Goal: Information Seeking & Learning: Learn about a topic

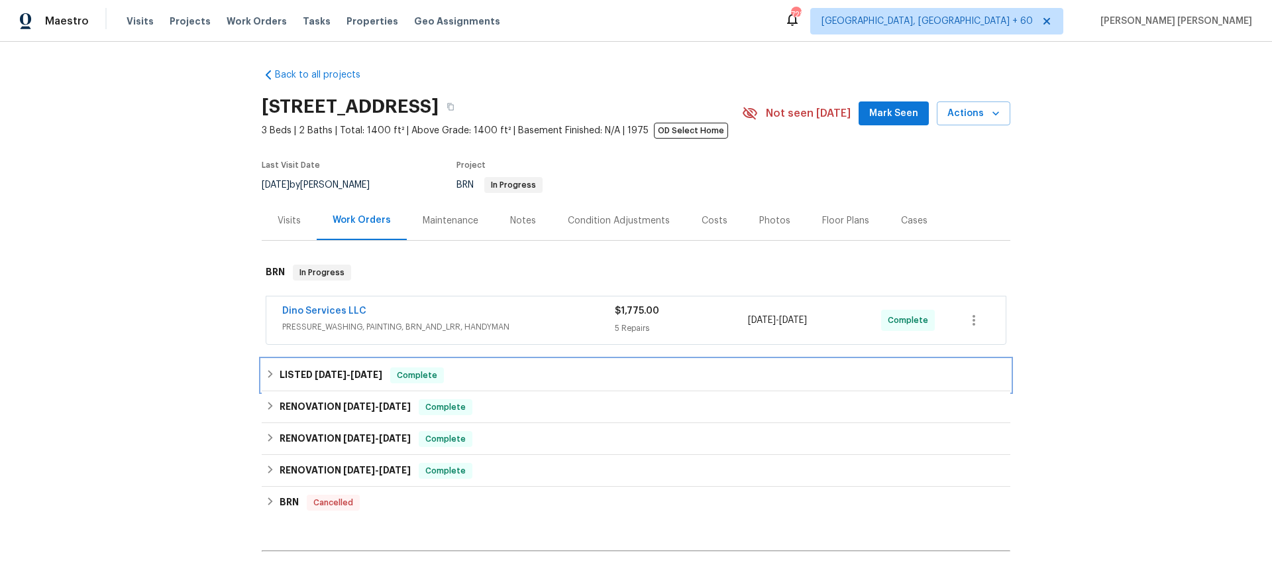
click at [275, 371] on div "LISTED [DATE] - [DATE] Complete" at bounding box center [636, 375] width 741 height 16
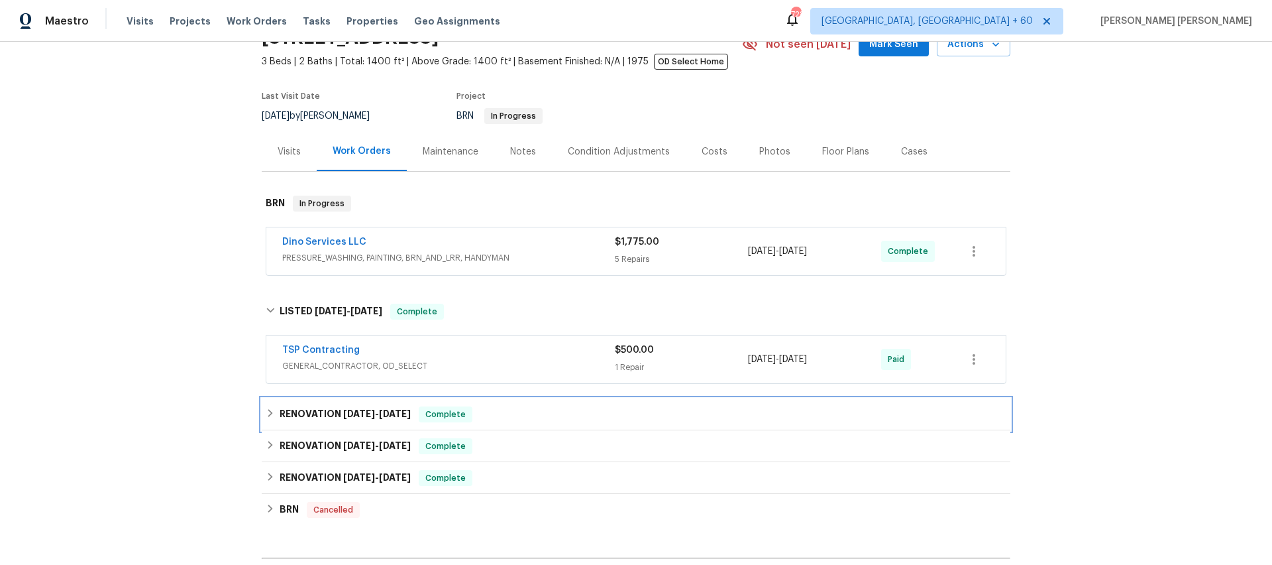
click at [272, 412] on icon at bounding box center [270, 412] width 9 height 9
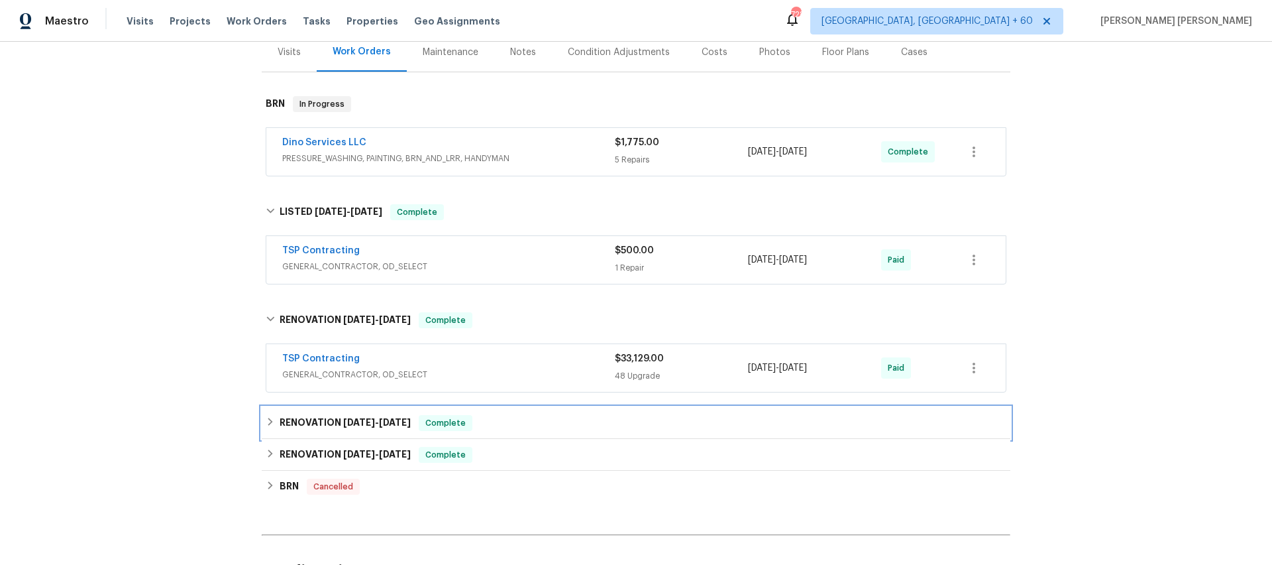
click at [274, 421] on icon at bounding box center [270, 421] width 9 height 9
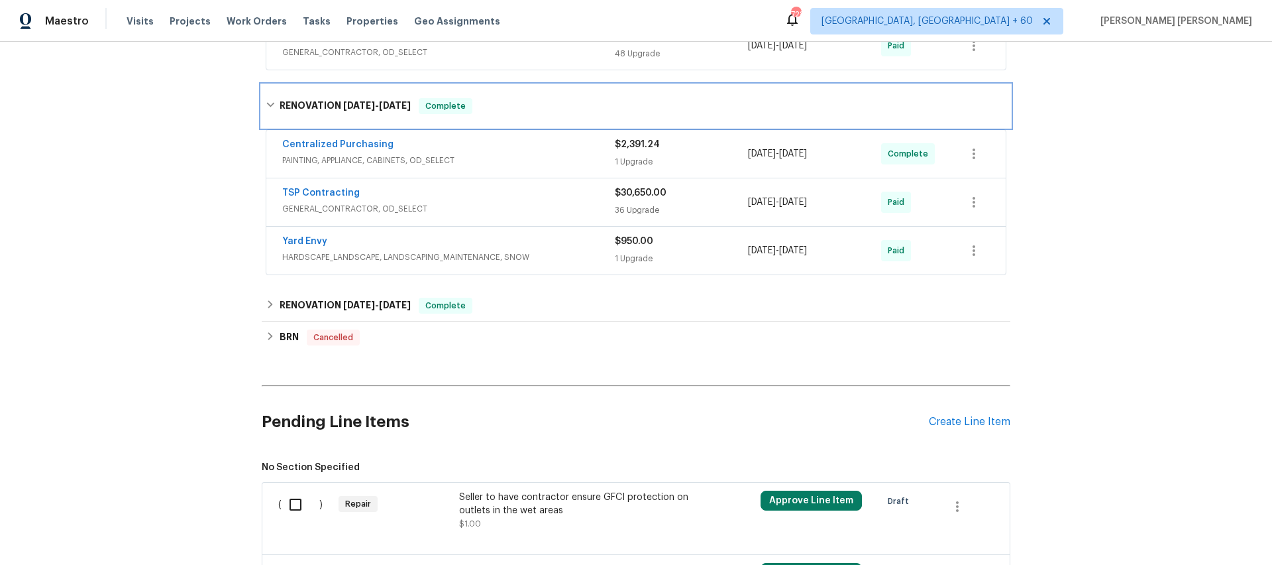
scroll to position [497, 0]
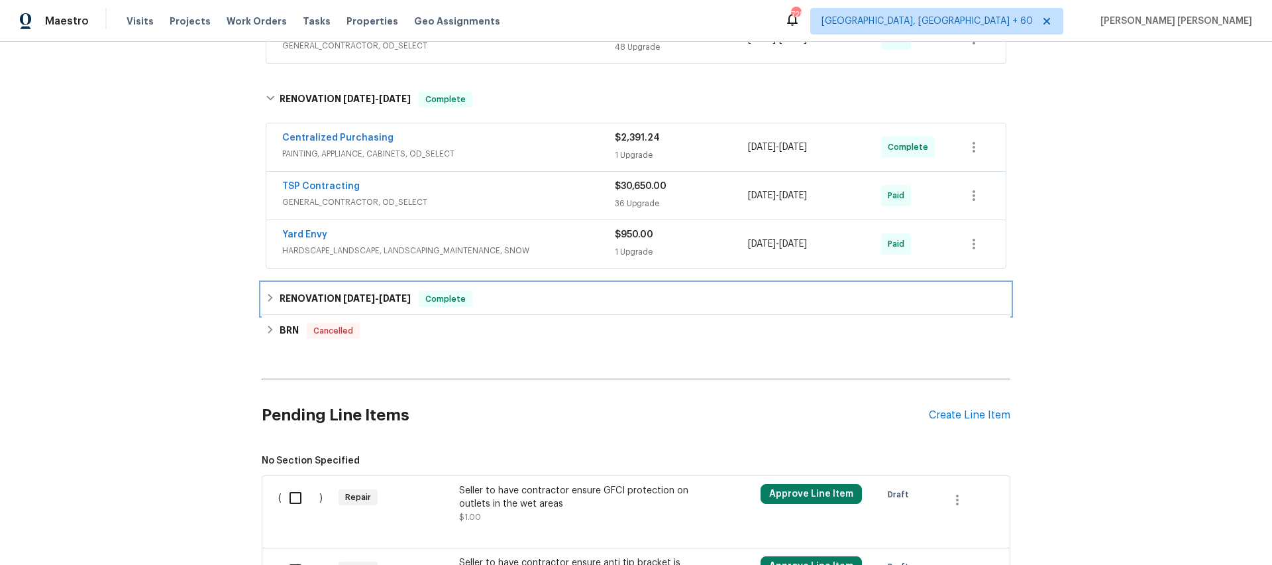
click at [264, 295] on div "RENOVATION 4/22/25 - 5/9/25 Complete" at bounding box center [636, 299] width 749 height 32
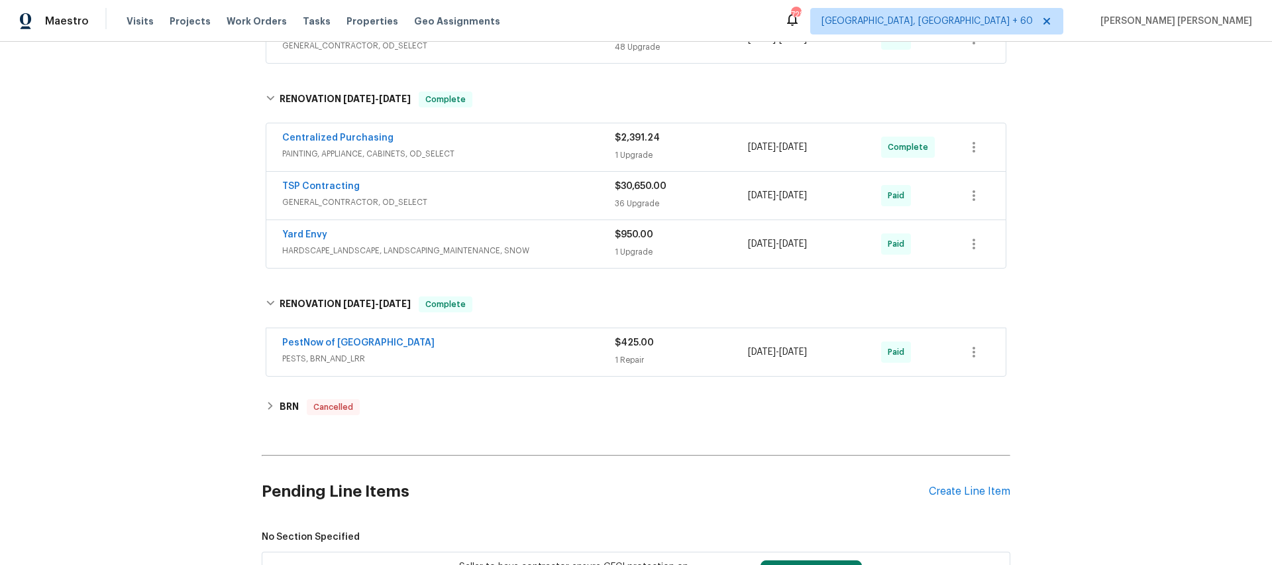
click at [428, 349] on div "PestNow of Central VA" at bounding box center [448, 344] width 333 height 16
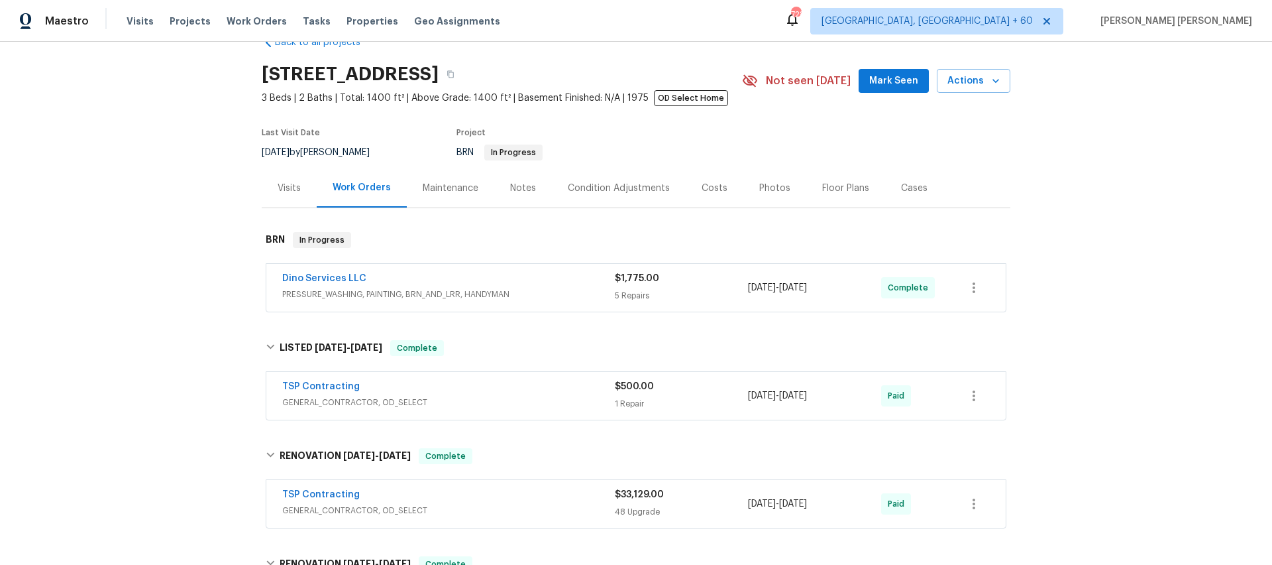
scroll to position [0, 0]
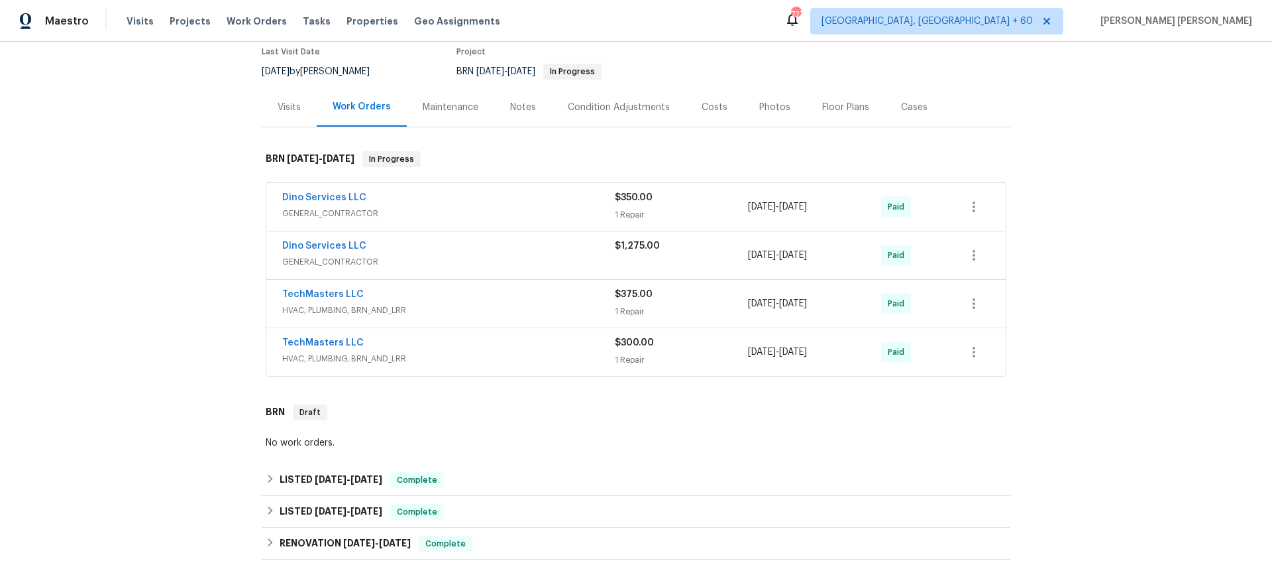
scroll to position [186, 0]
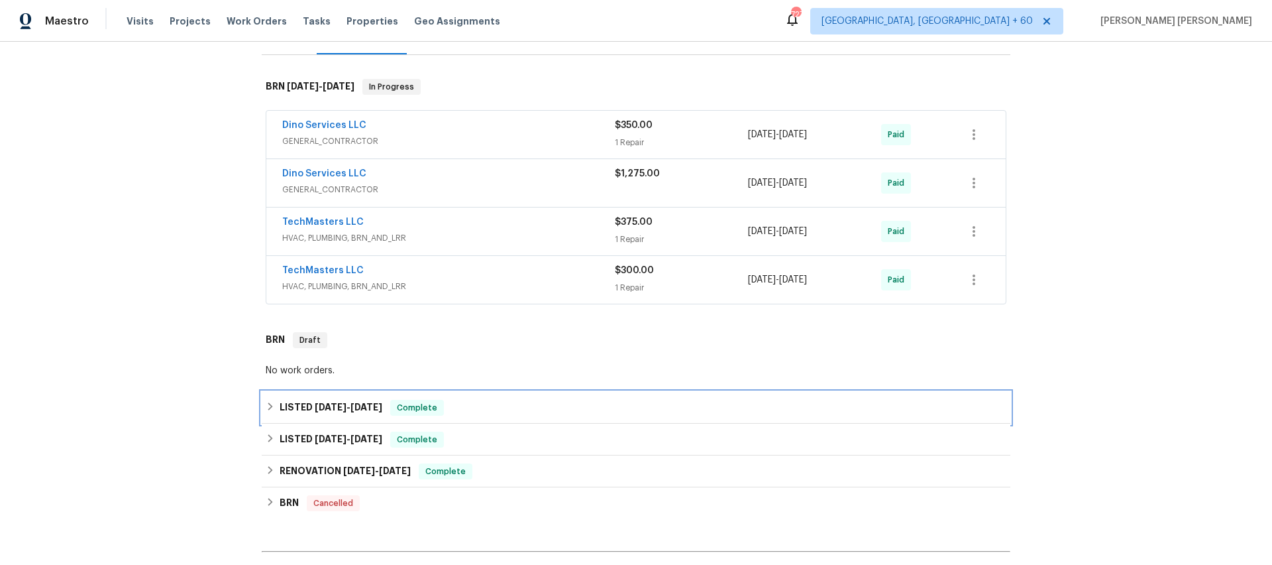
click at [278, 406] on div "LISTED 7/23/25 - 7/28/25 Complete" at bounding box center [636, 408] width 741 height 16
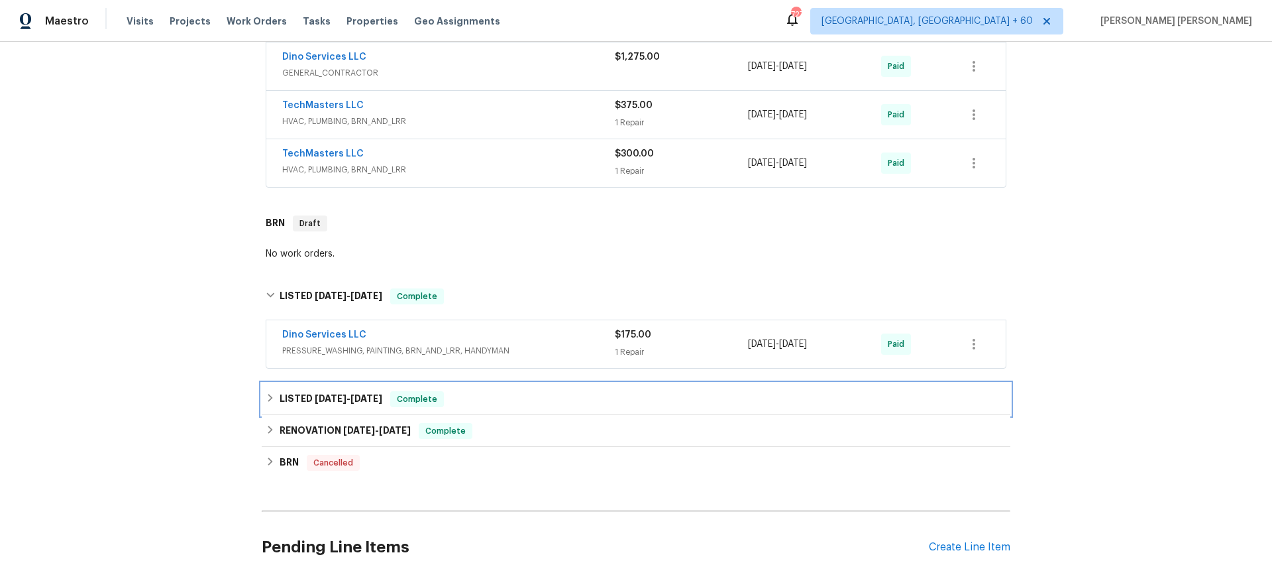
click at [264, 402] on div "LISTED 5/5/25 - 5/16/25 Complete" at bounding box center [636, 399] width 749 height 32
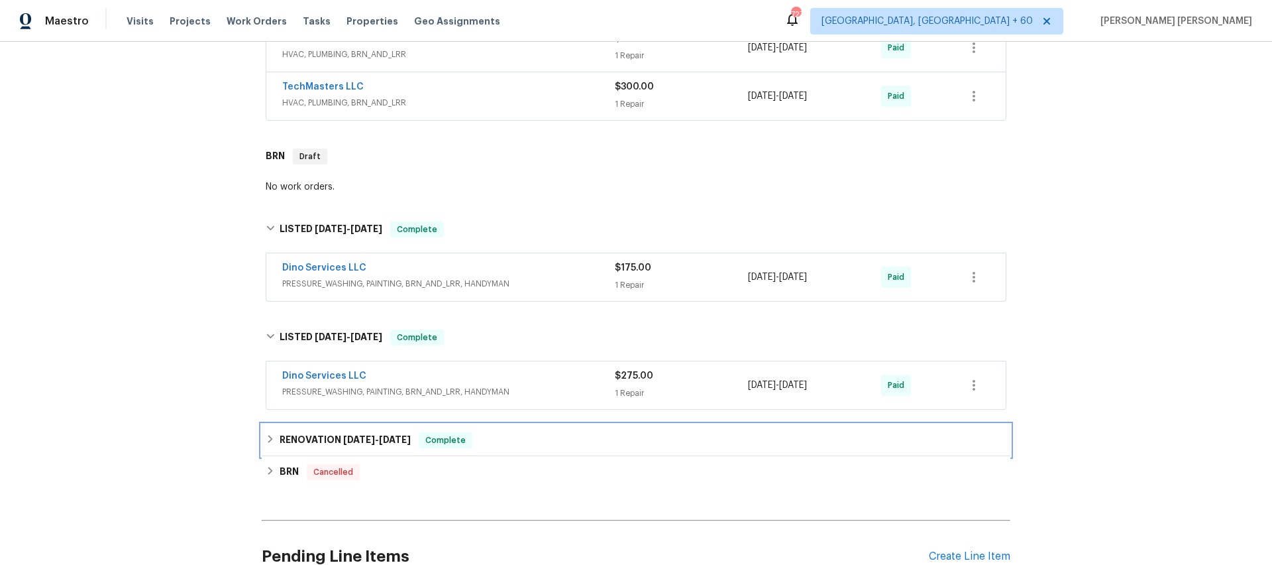
click at [268, 433] on div "RENOVATION 3/25/25 - 4/8/25 Complete" at bounding box center [636, 440] width 741 height 16
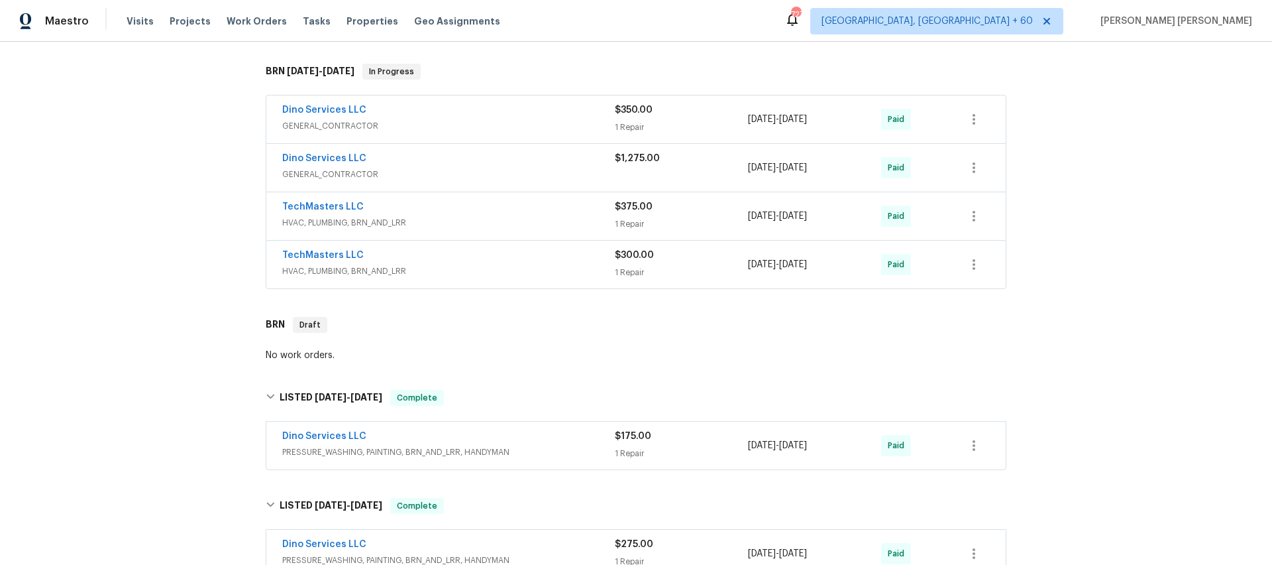
scroll to position [95, 0]
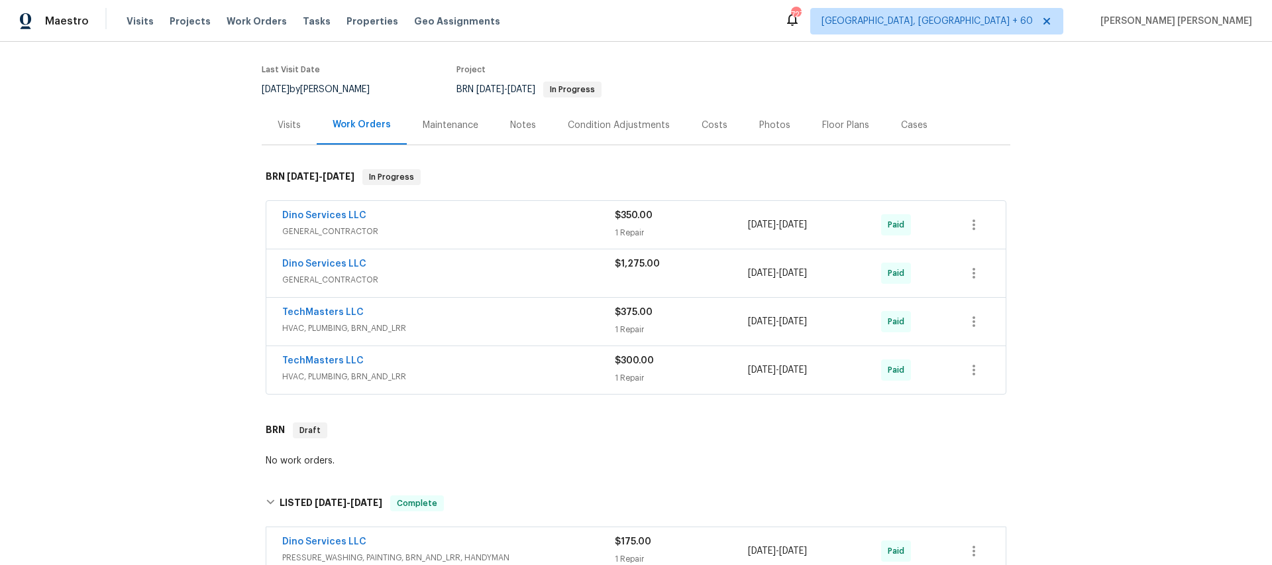
click at [504, 274] on span "GENERAL_CONTRACTOR" at bounding box center [448, 279] width 333 height 13
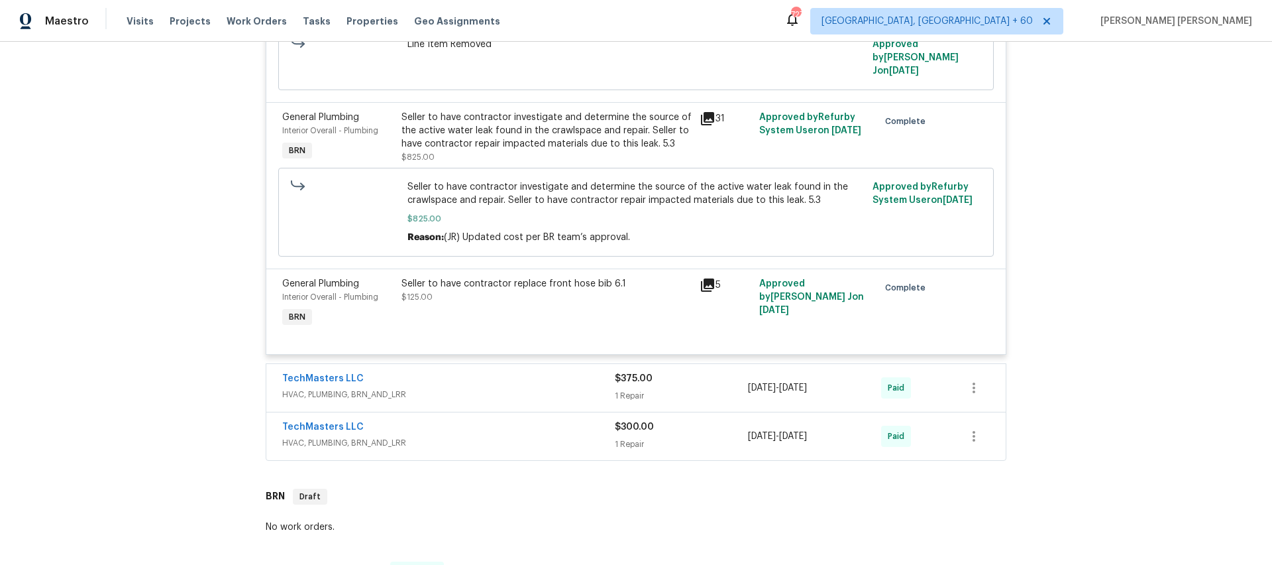
scroll to position [676, 0]
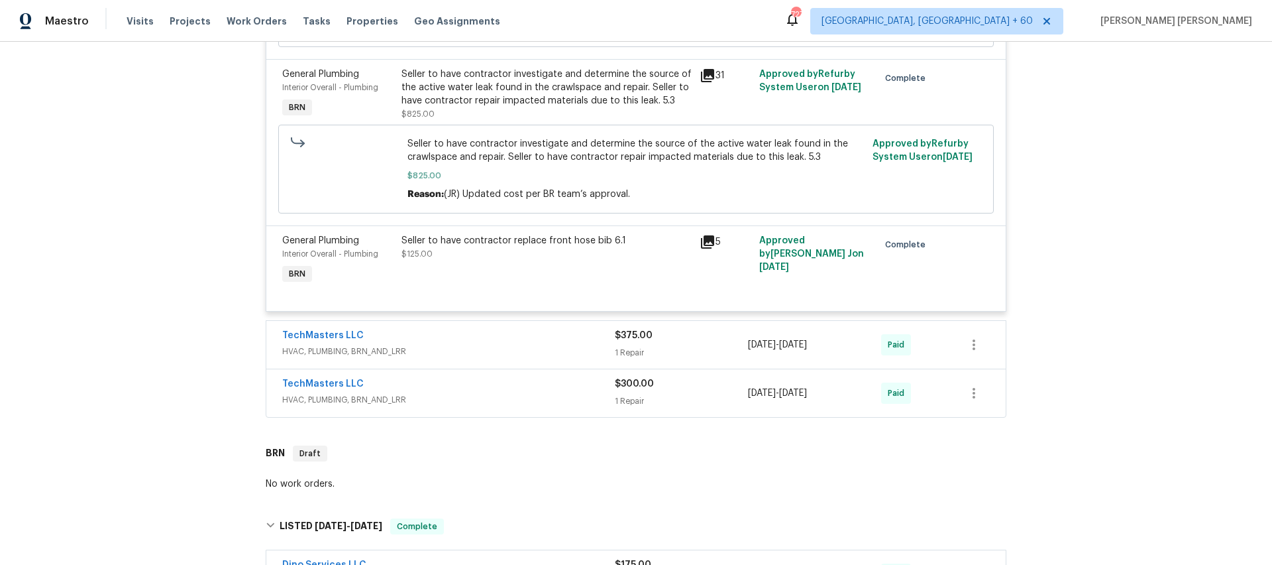
click at [502, 345] on span "HVAC, PLUMBING, BRN_AND_LRR" at bounding box center [448, 351] width 333 height 13
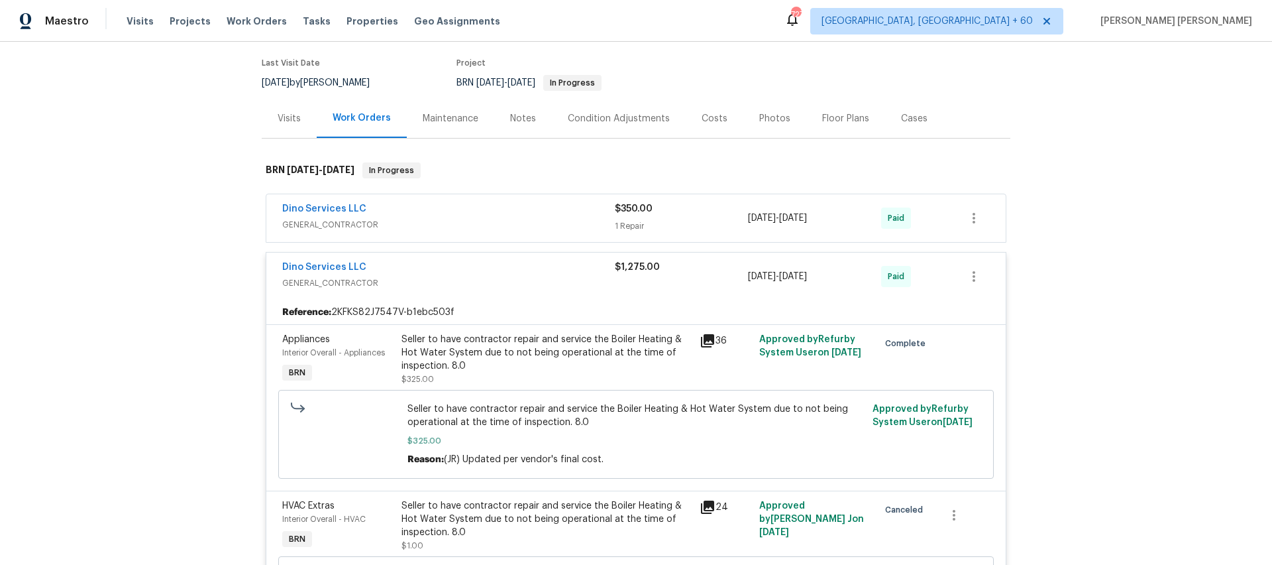
scroll to position [101, 0]
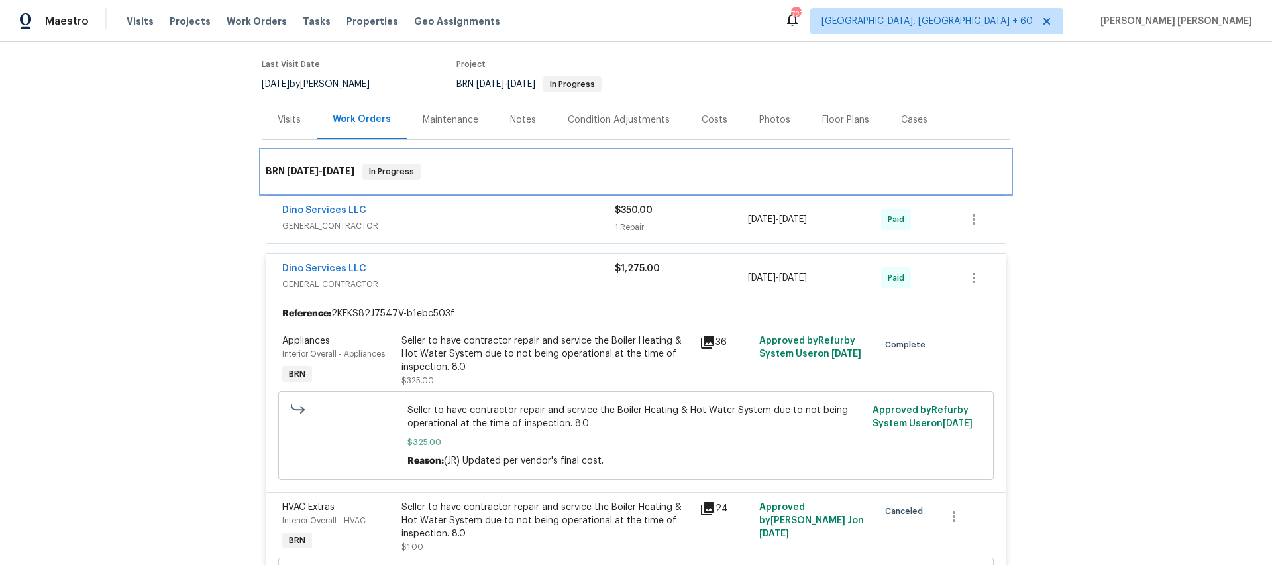
click at [506, 190] on div "BRN 7/11/25 - 8/15/25 In Progress" at bounding box center [636, 171] width 749 height 42
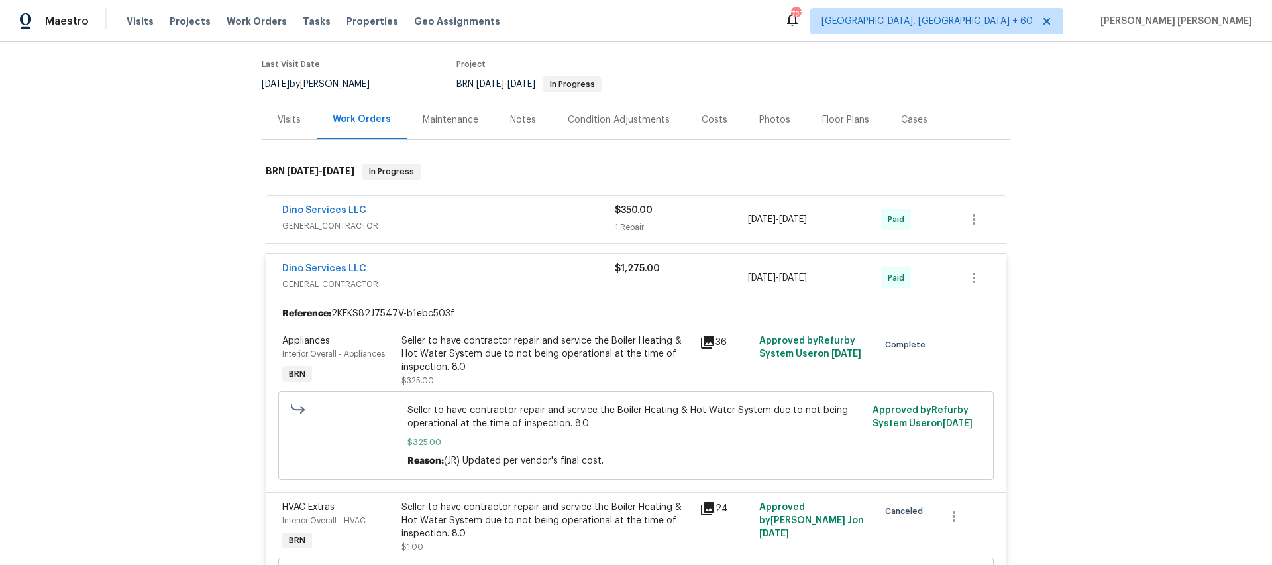
click at [510, 202] on div "Dino Services LLC GENERAL_CONTRACTOR $350.00 1 Repair 8/13/2025 - 8/15/2025 Paid" at bounding box center [636, 219] width 740 height 48
click at [501, 211] on div "Dino Services LLC" at bounding box center [448, 211] width 333 height 16
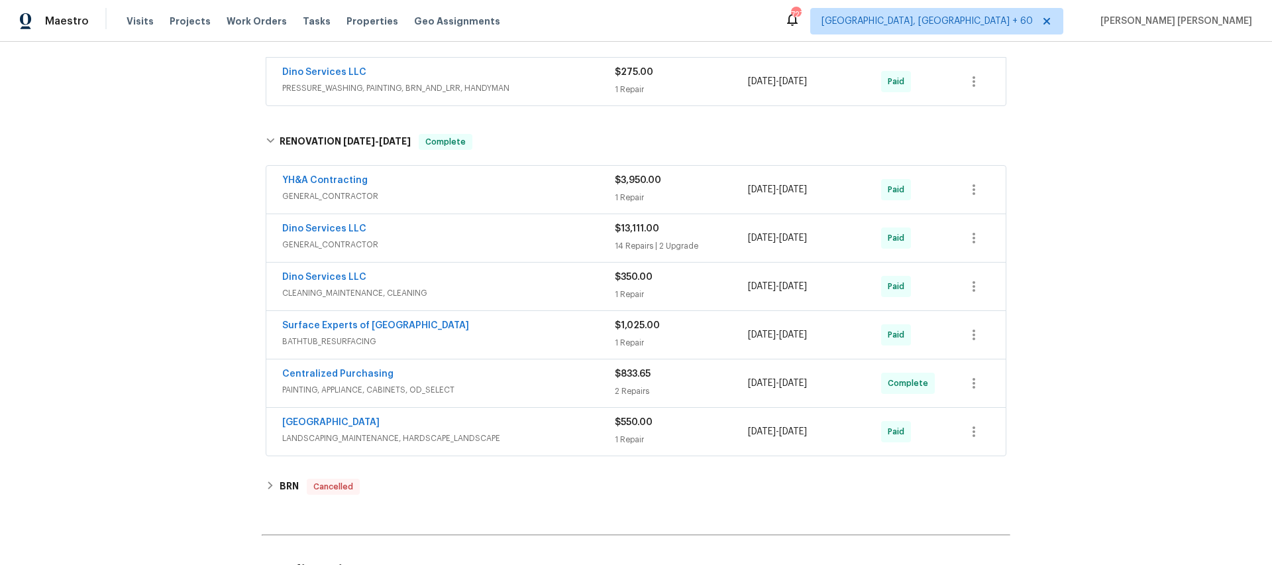
scroll to position [1698, 0]
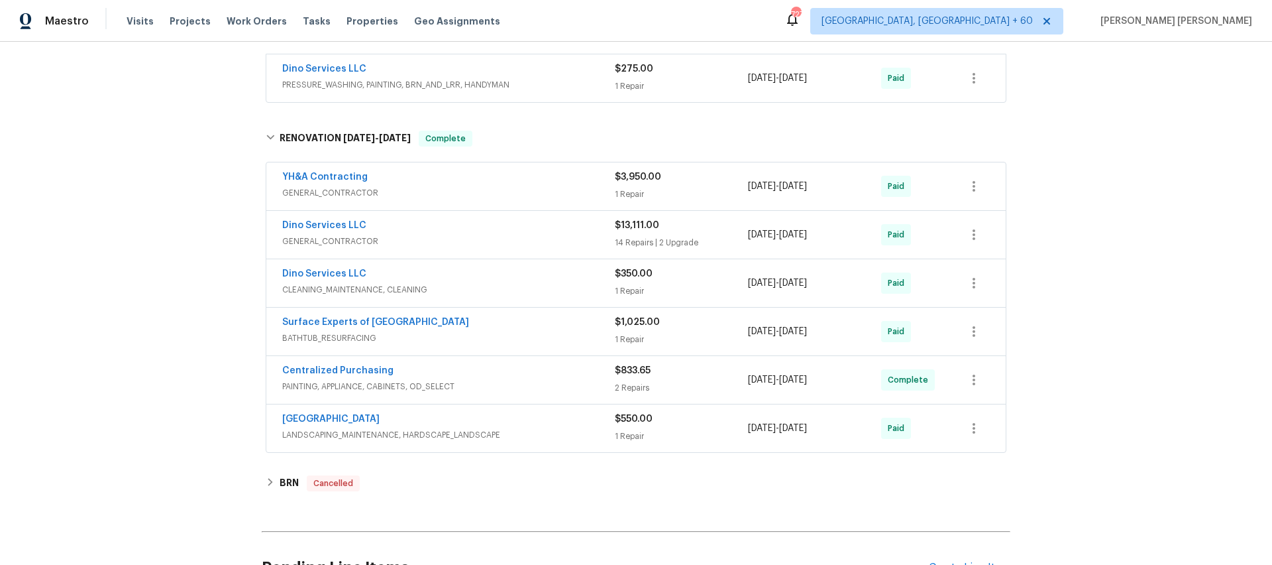
click at [500, 235] on span "GENERAL_CONTRACTOR" at bounding box center [448, 241] width 333 height 13
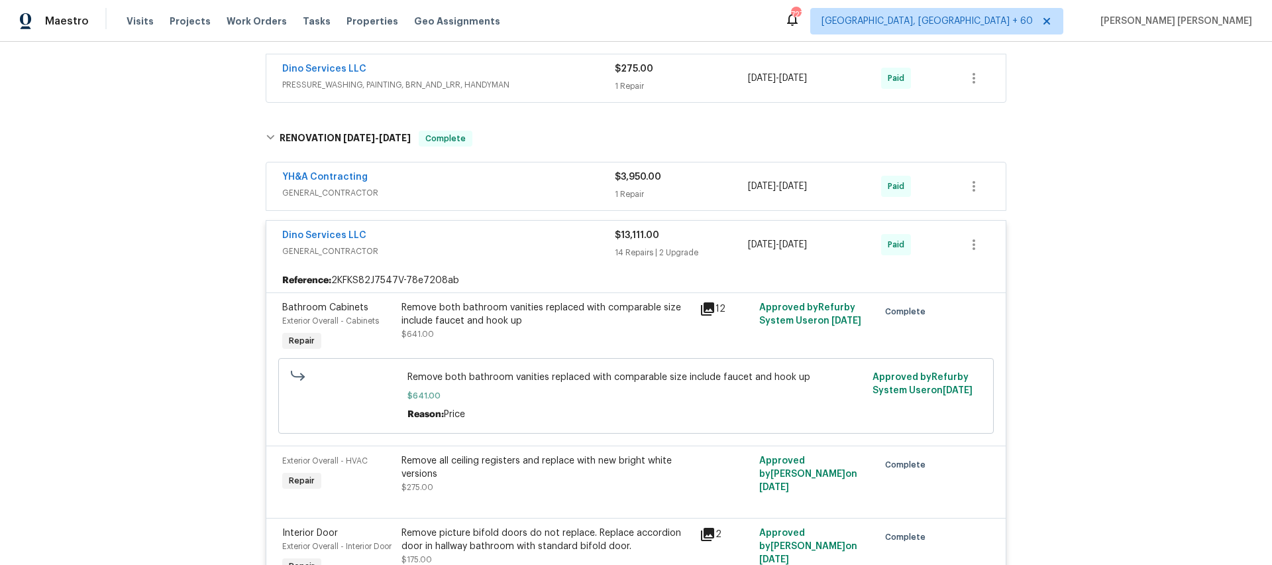
click at [553, 186] on span "GENERAL_CONTRACTOR" at bounding box center [448, 192] width 333 height 13
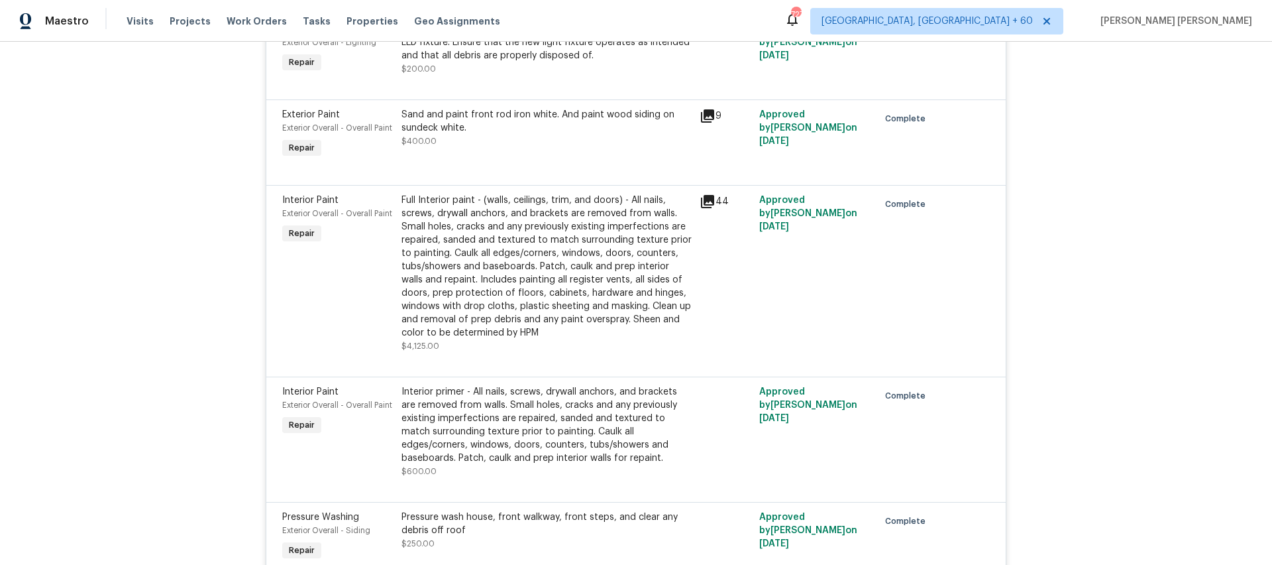
scroll to position [2690, 0]
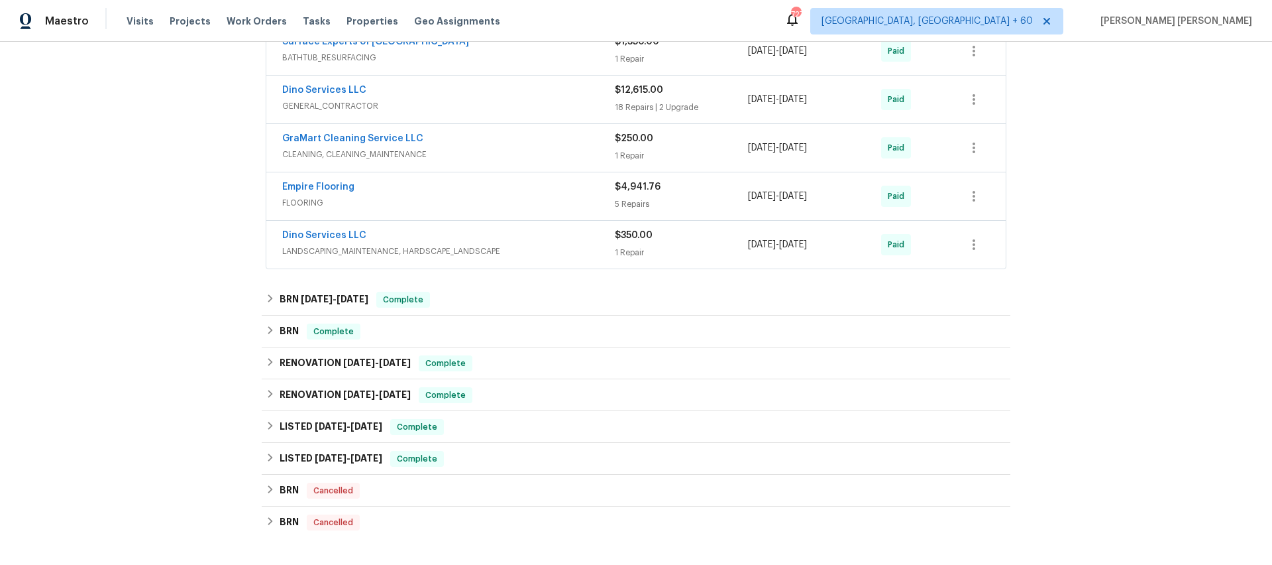
scroll to position [319, 0]
click at [344, 299] on span "[DATE]" at bounding box center [353, 296] width 32 height 9
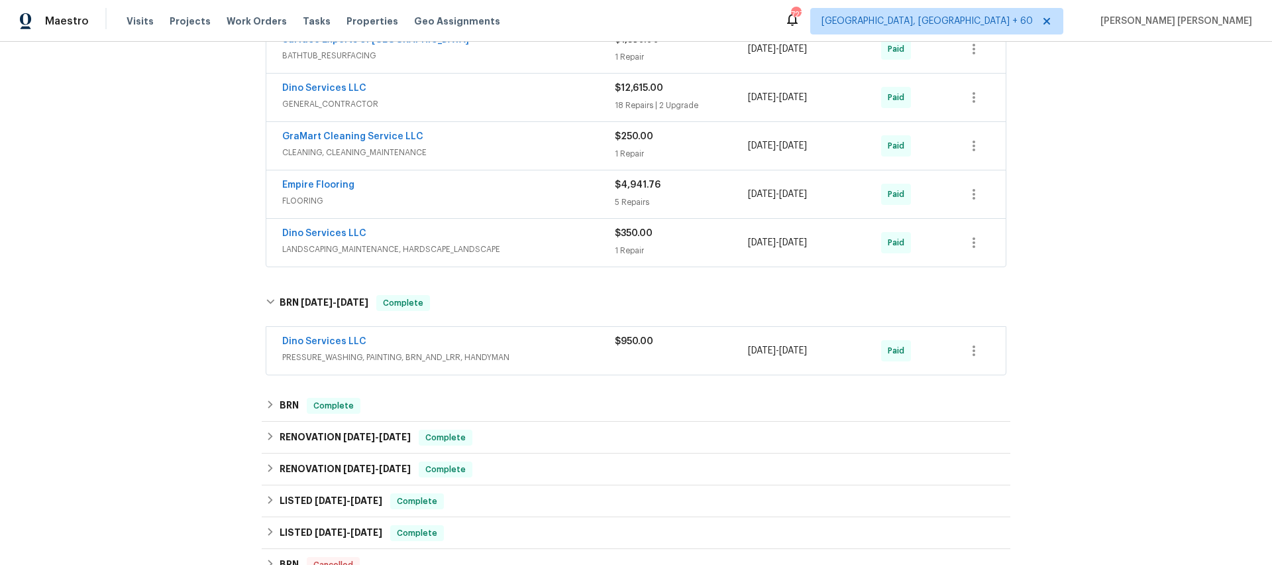
click at [496, 343] on div "Dino Services LLC" at bounding box center [448, 343] width 333 height 16
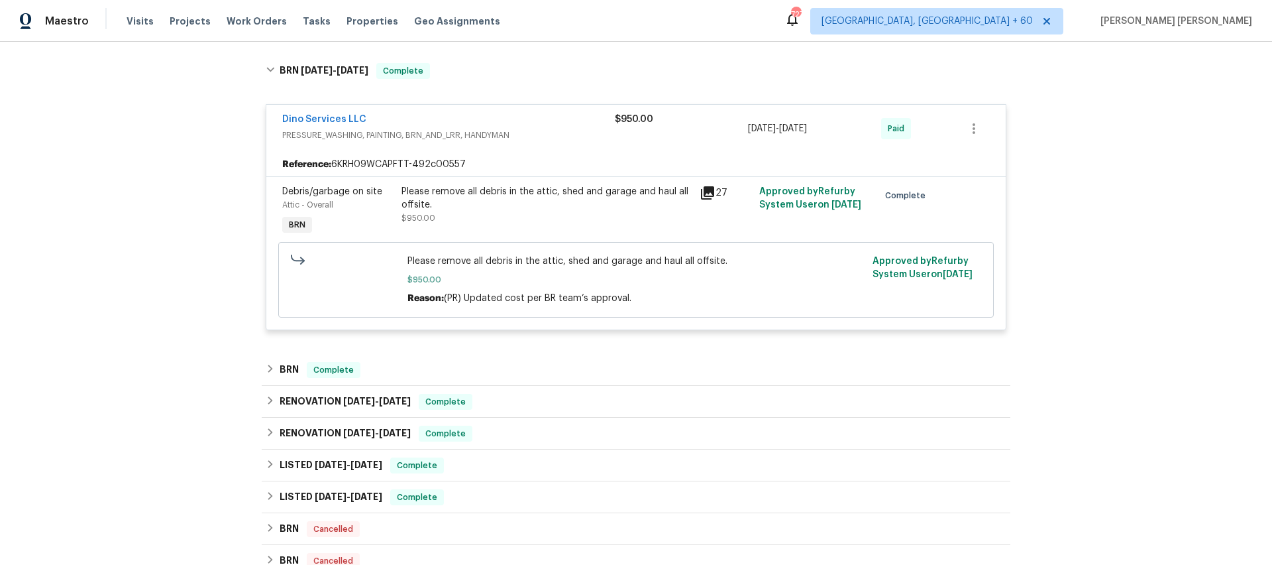
scroll to position [565, 0]
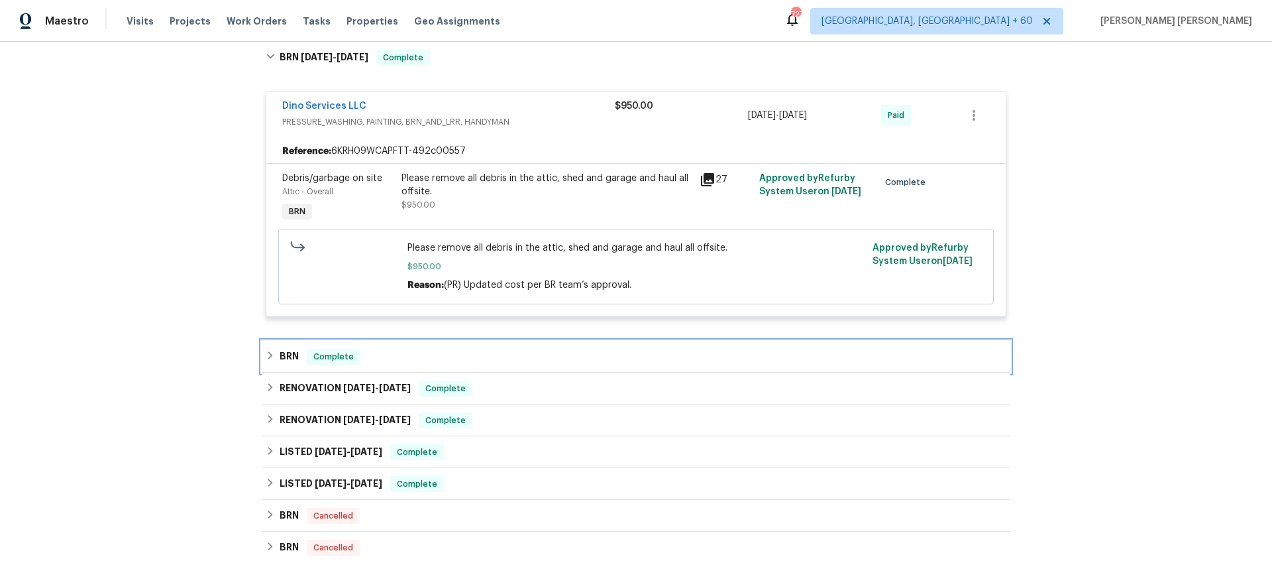
click at [270, 354] on icon at bounding box center [270, 355] width 5 height 8
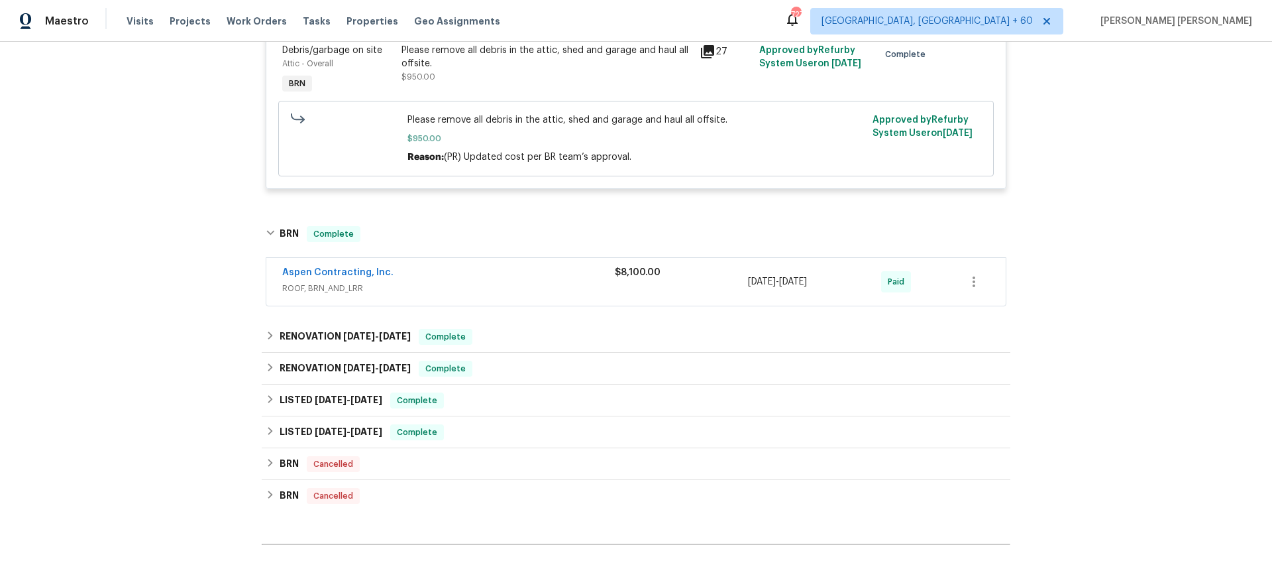
click at [518, 290] on span "ROOF, BRN_AND_LRR" at bounding box center [448, 288] width 333 height 13
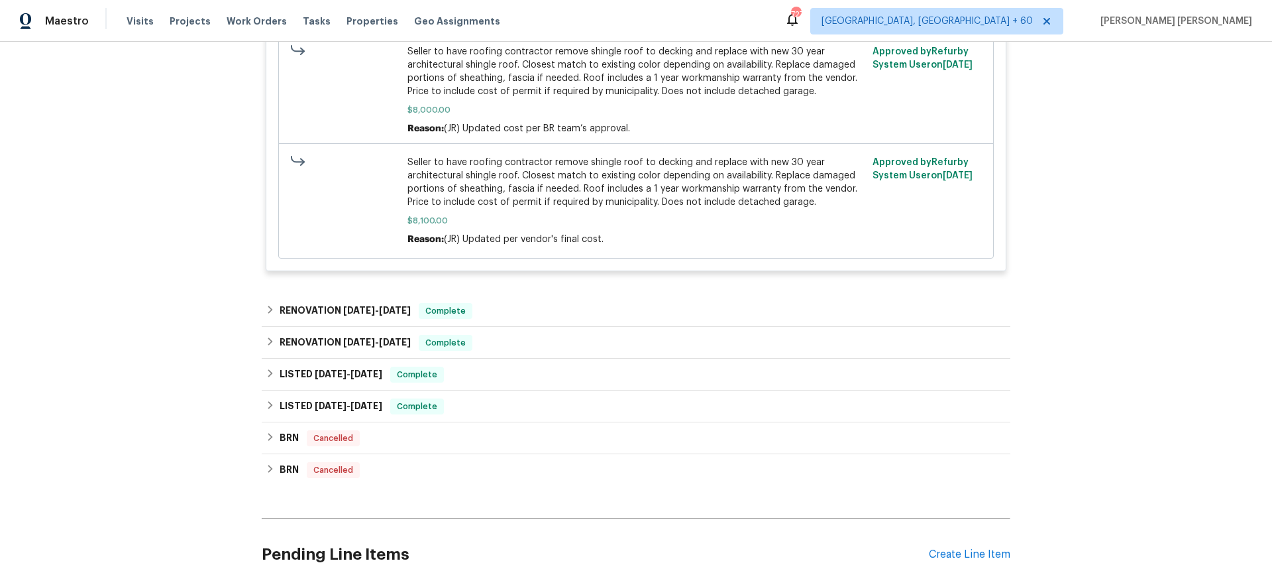
scroll to position [1244, 0]
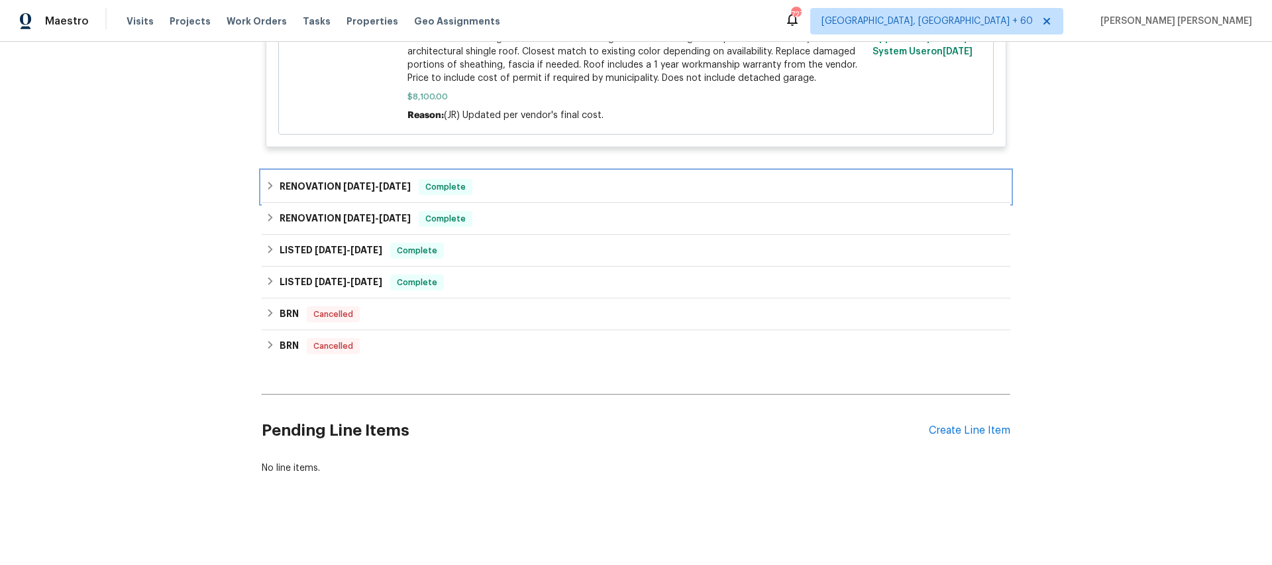
click at [317, 187] on h6 "RENOVATION [DATE] - [DATE]" at bounding box center [345, 187] width 131 height 16
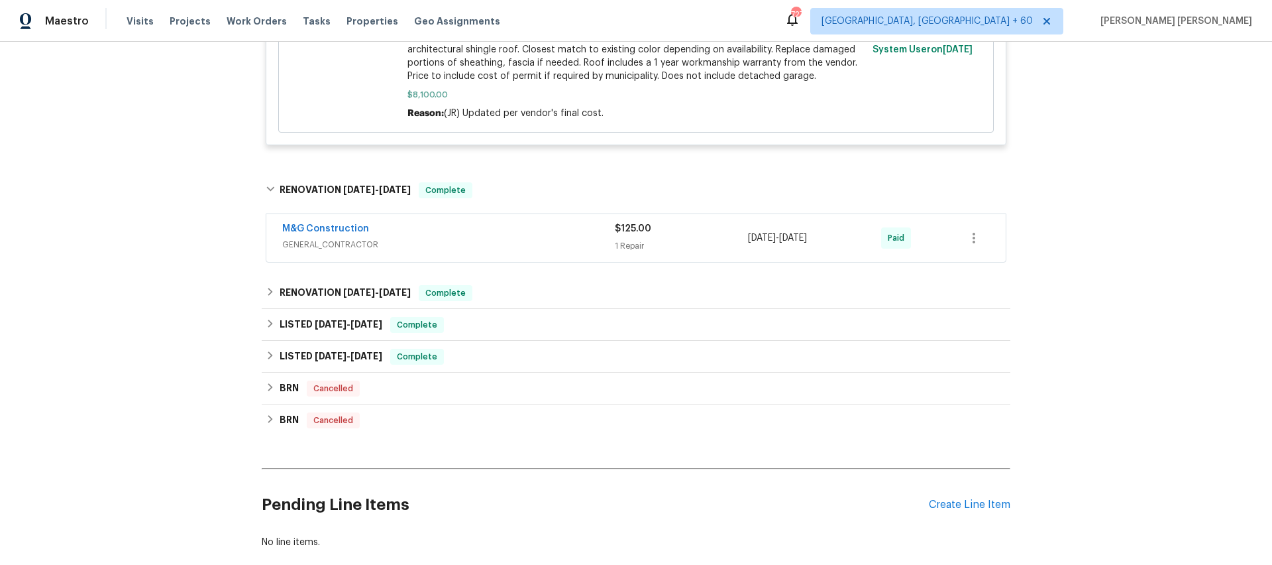
click at [439, 237] on div "M&G Construction" at bounding box center [448, 230] width 333 height 16
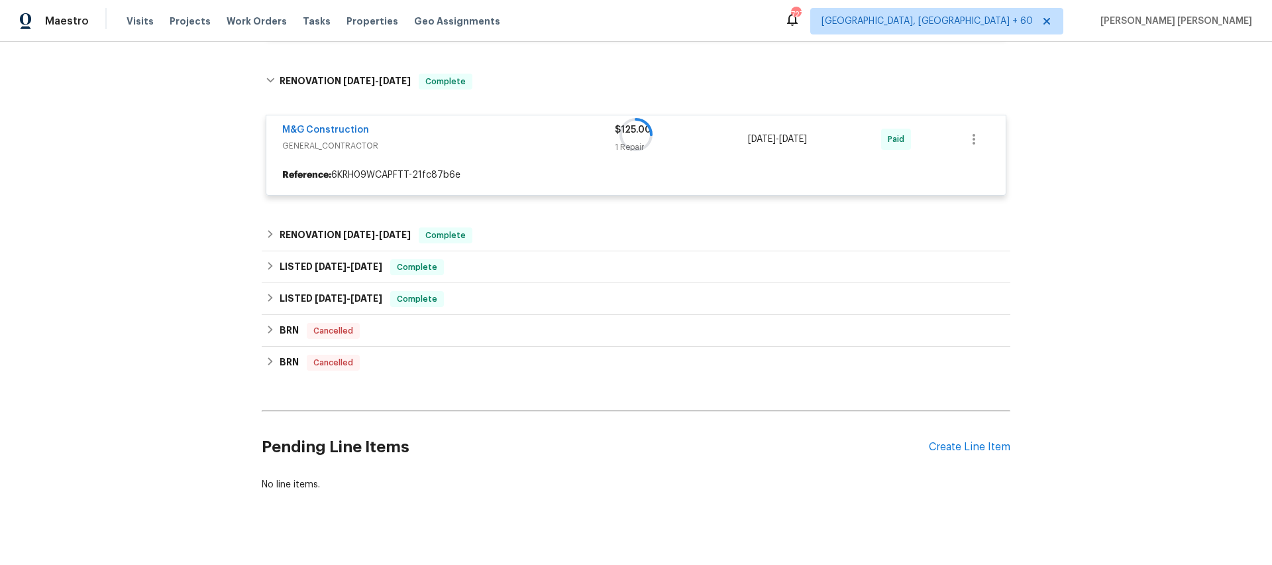
scroll to position [1405, 0]
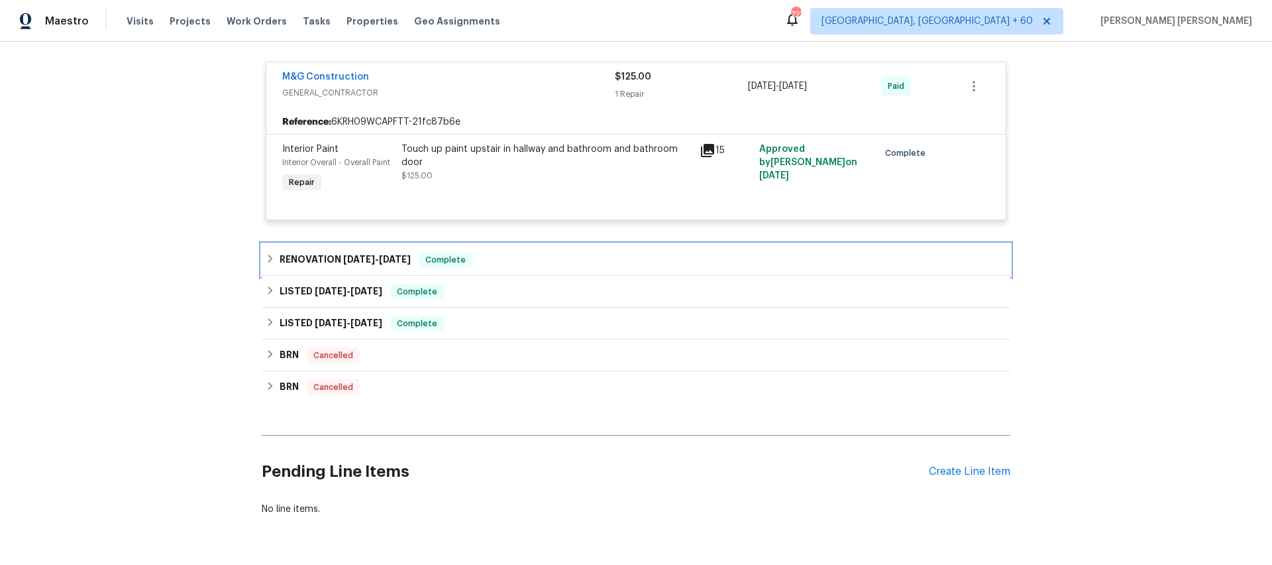
drag, startPoint x: 345, startPoint y: 262, endPoint x: 364, endPoint y: 258, distance: 19.5
click at [345, 262] on span "[DATE]" at bounding box center [359, 258] width 32 height 9
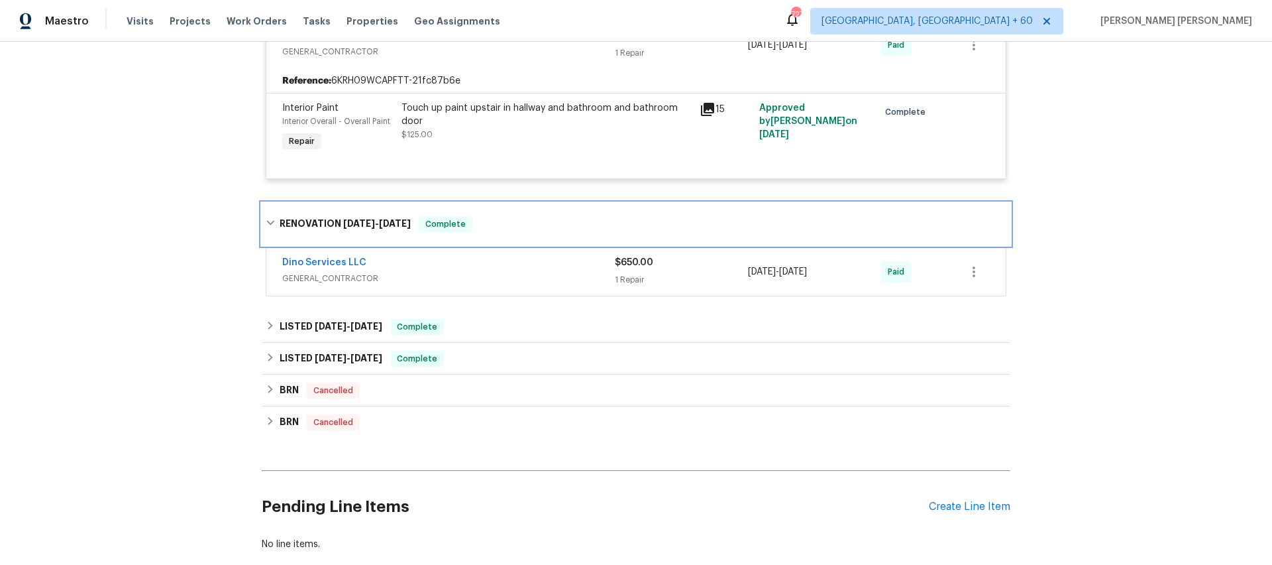
scroll to position [1479, 0]
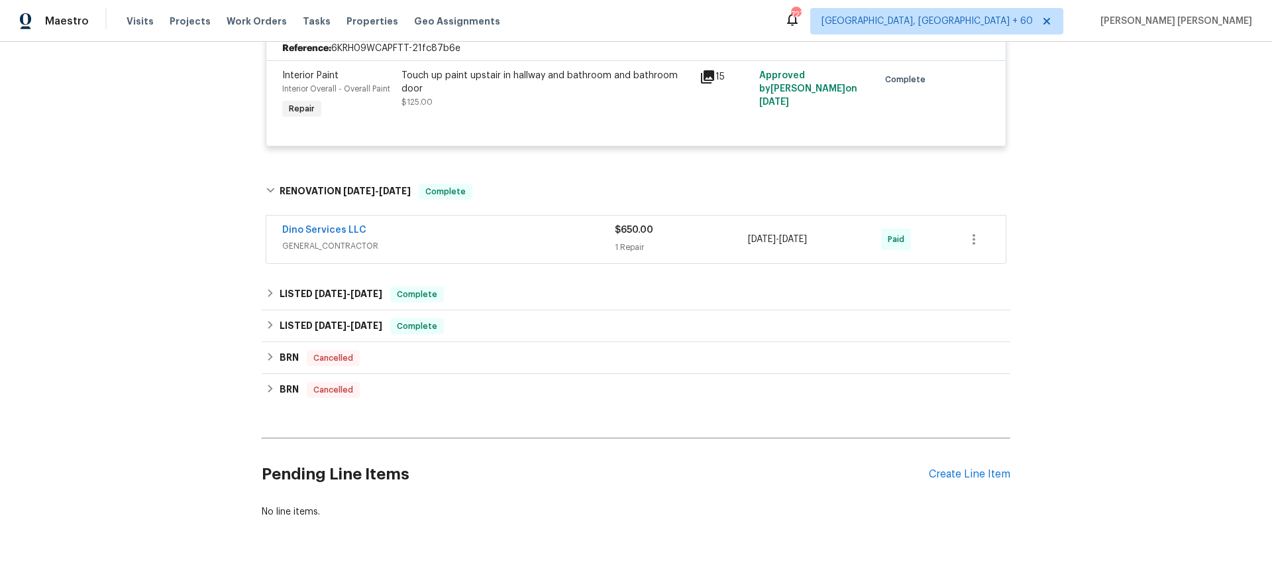
click at [447, 241] on span "GENERAL_CONTRACTOR" at bounding box center [448, 245] width 333 height 13
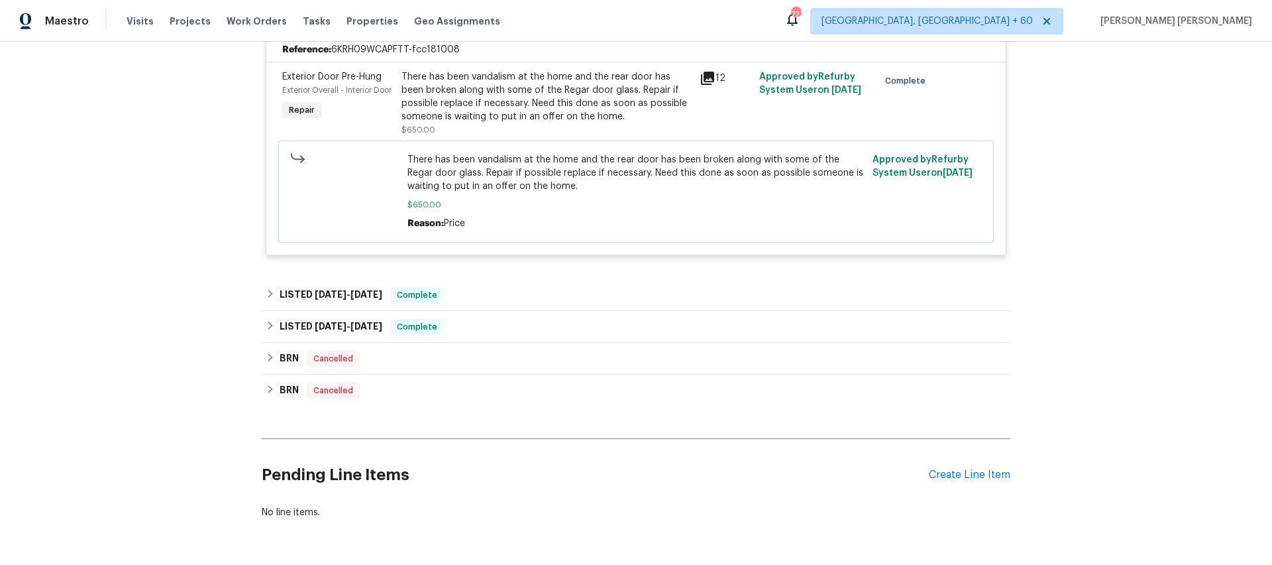
scroll to position [1719, 0]
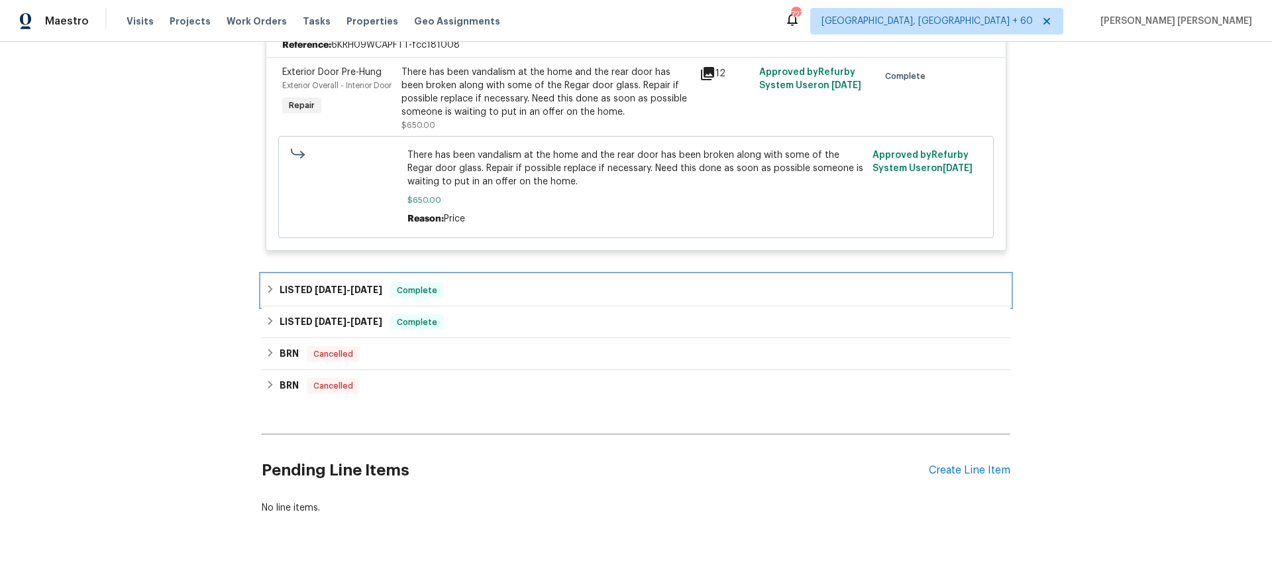
click at [329, 292] on span "[DATE]" at bounding box center [331, 289] width 32 height 9
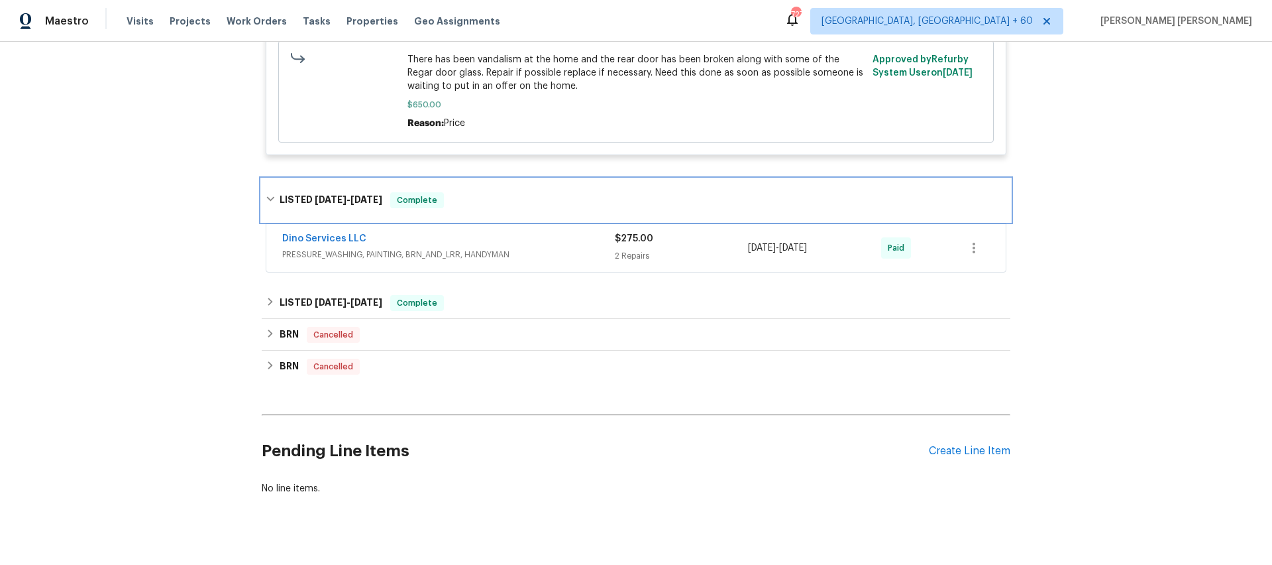
scroll to position [1817, 0]
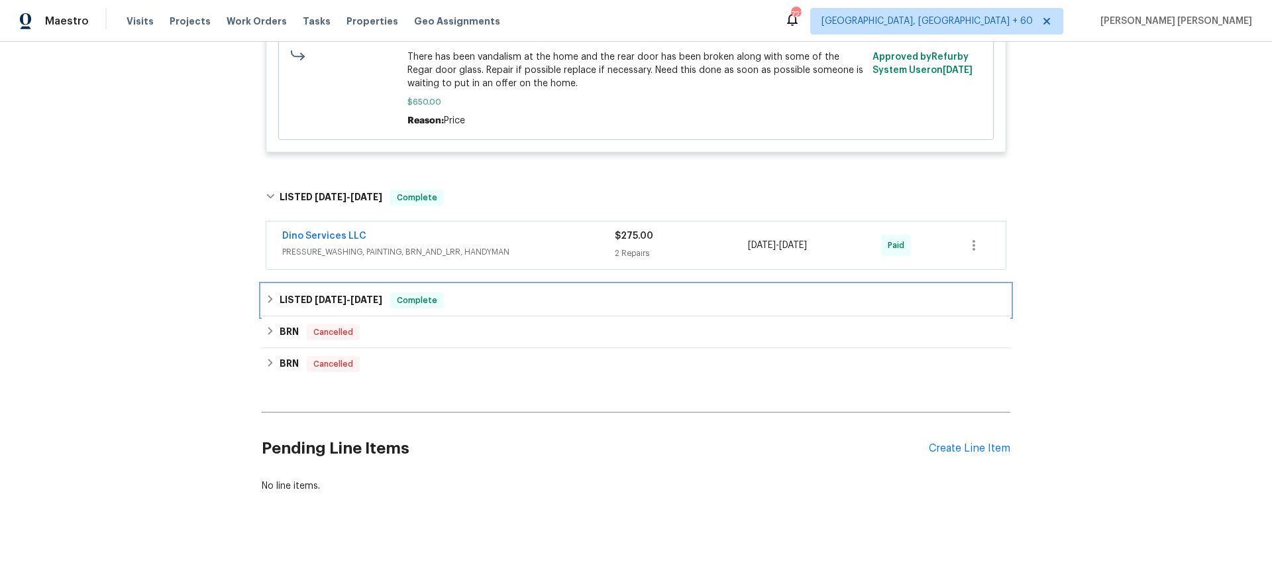
click at [480, 299] on div "LISTED [DATE] - [DATE] Complete" at bounding box center [636, 300] width 741 height 16
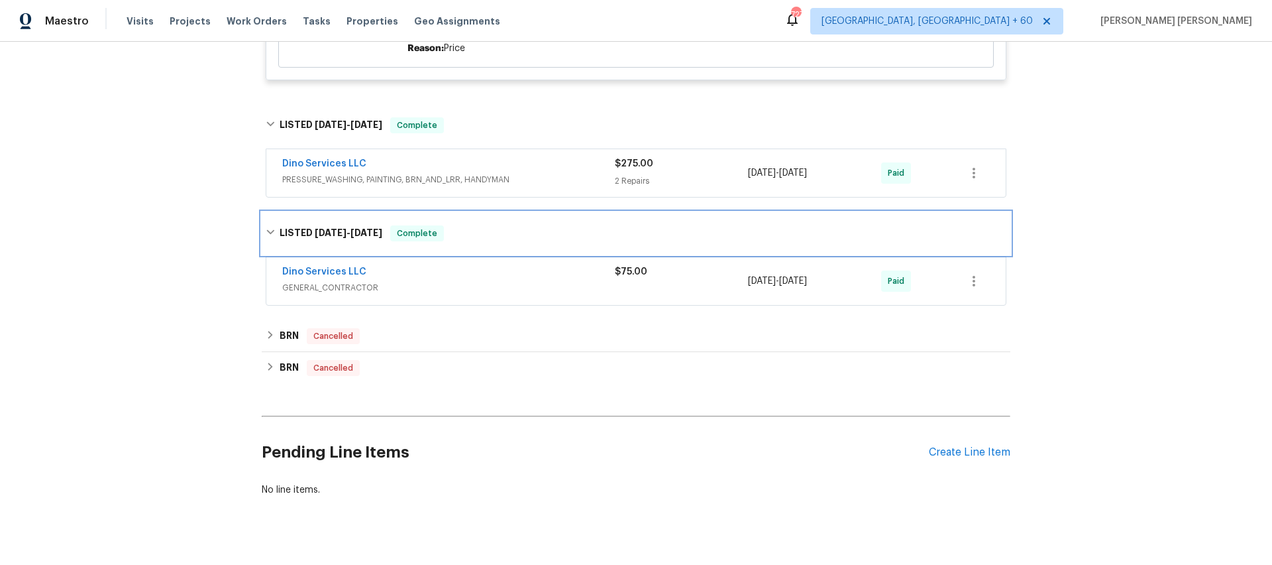
scroll to position [1914, 0]
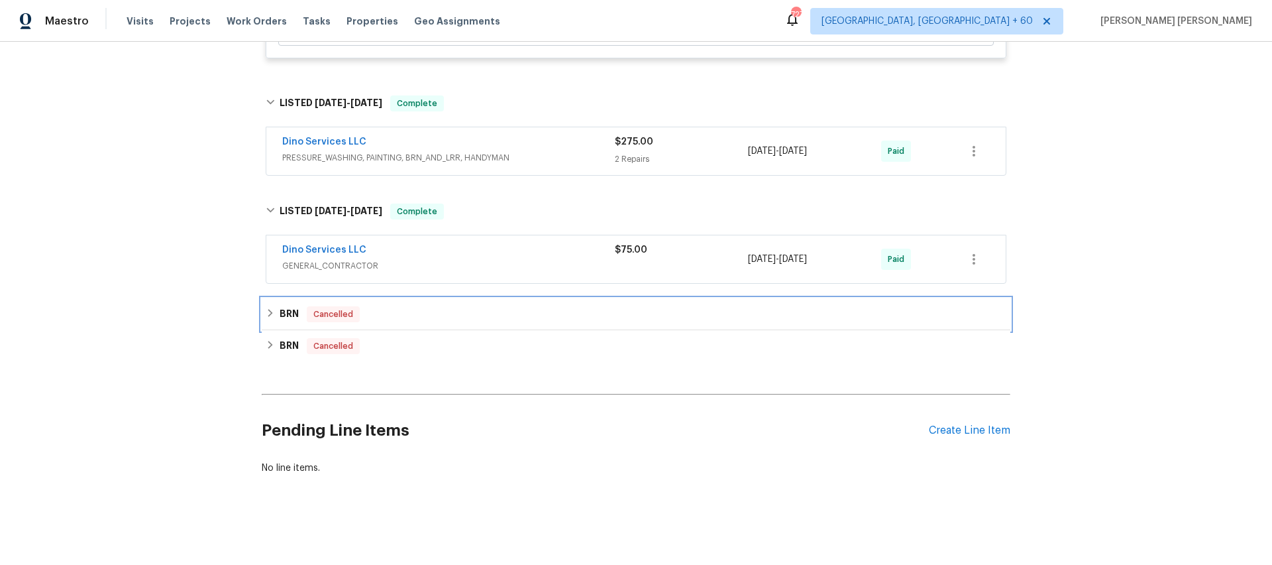
click at [288, 316] on h6 "BRN" at bounding box center [289, 314] width 19 height 16
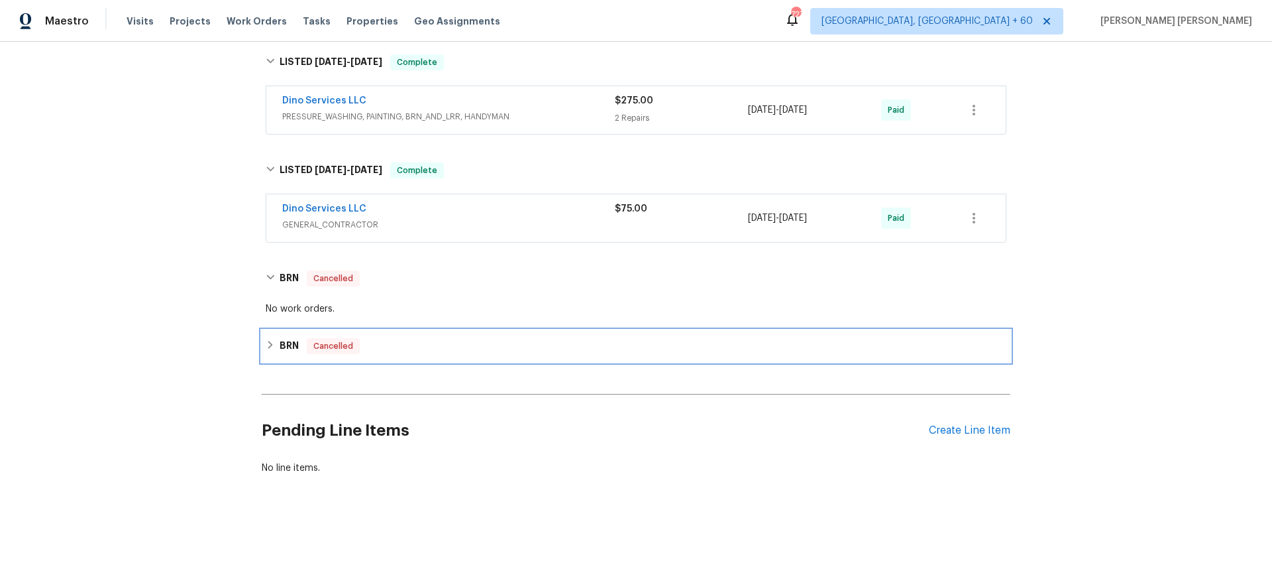
click at [280, 343] on h6 "BRN" at bounding box center [289, 346] width 19 height 16
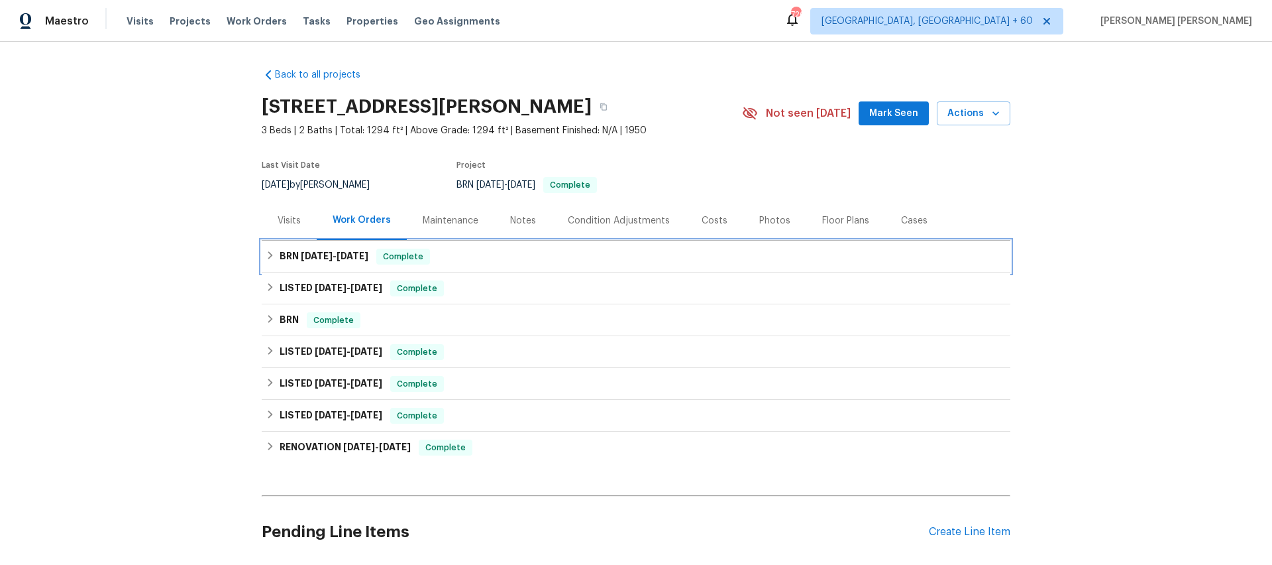
click at [296, 262] on h6 "BRN 8/6/25 - 8/6/25" at bounding box center [324, 256] width 89 height 16
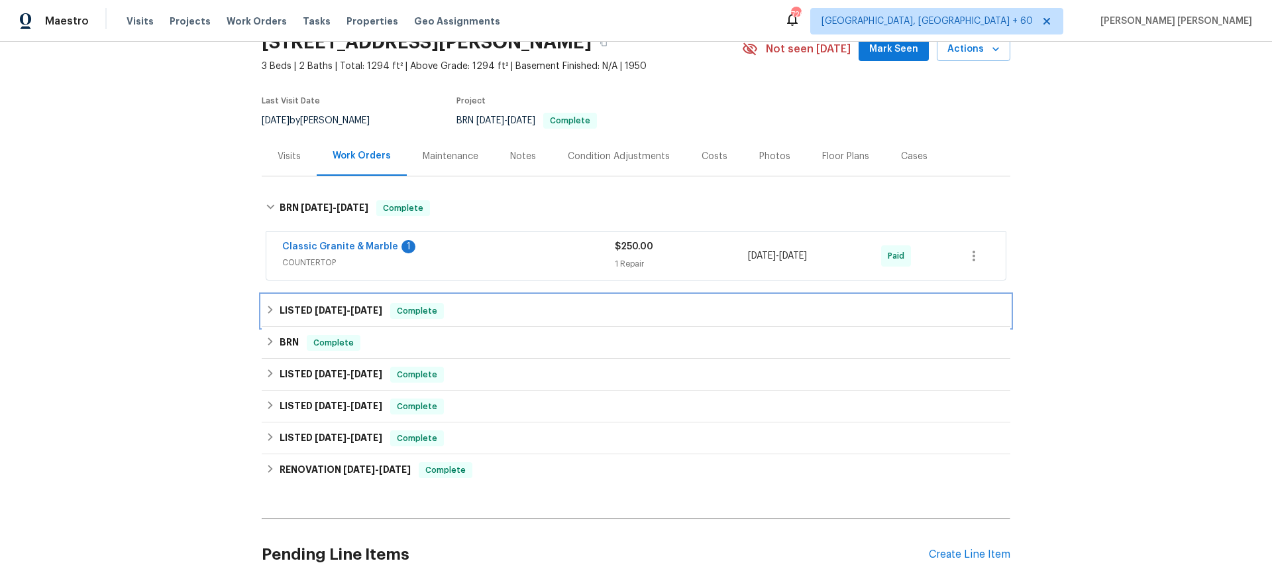
click at [321, 306] on span "5/15/25" at bounding box center [331, 309] width 32 height 9
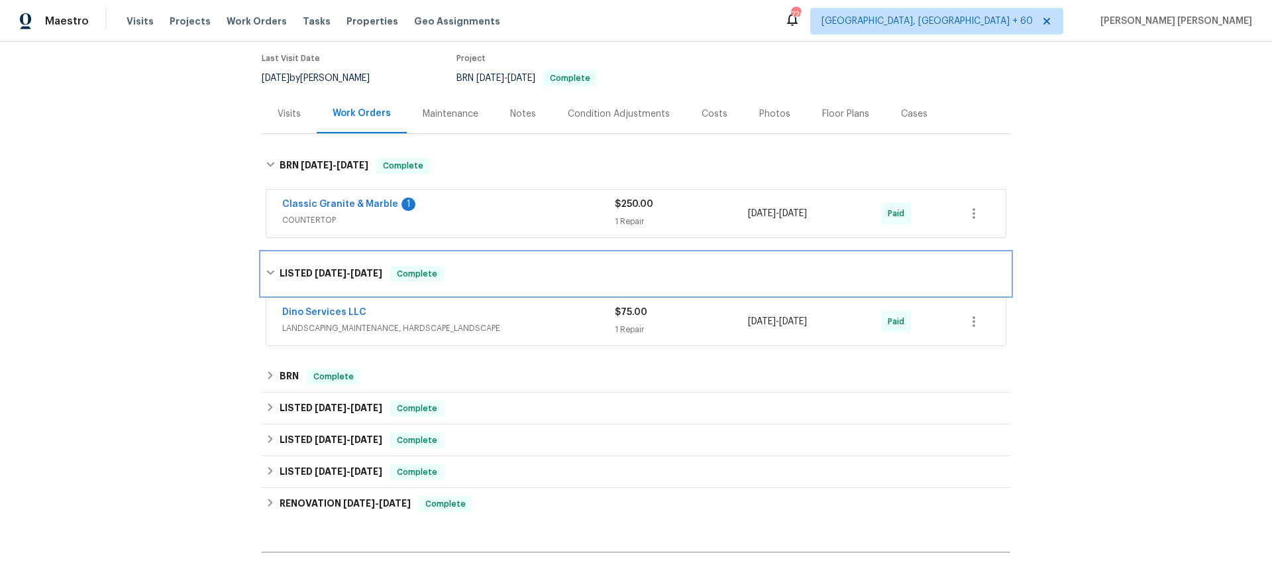
scroll to position [121, 0]
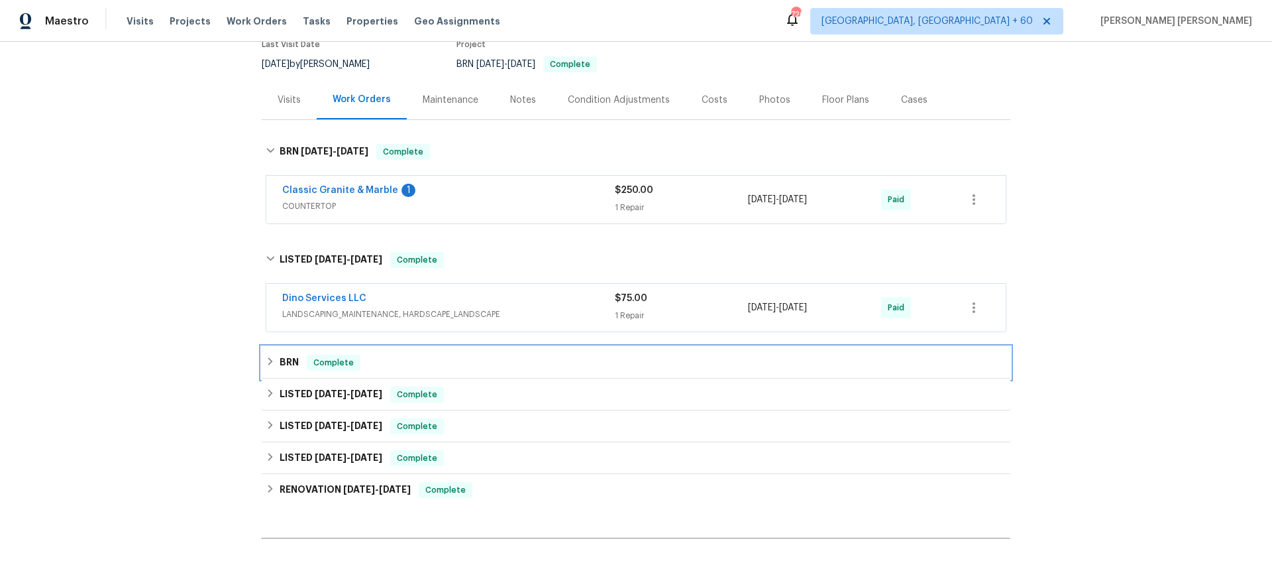
click at [273, 358] on icon at bounding box center [270, 361] width 9 height 9
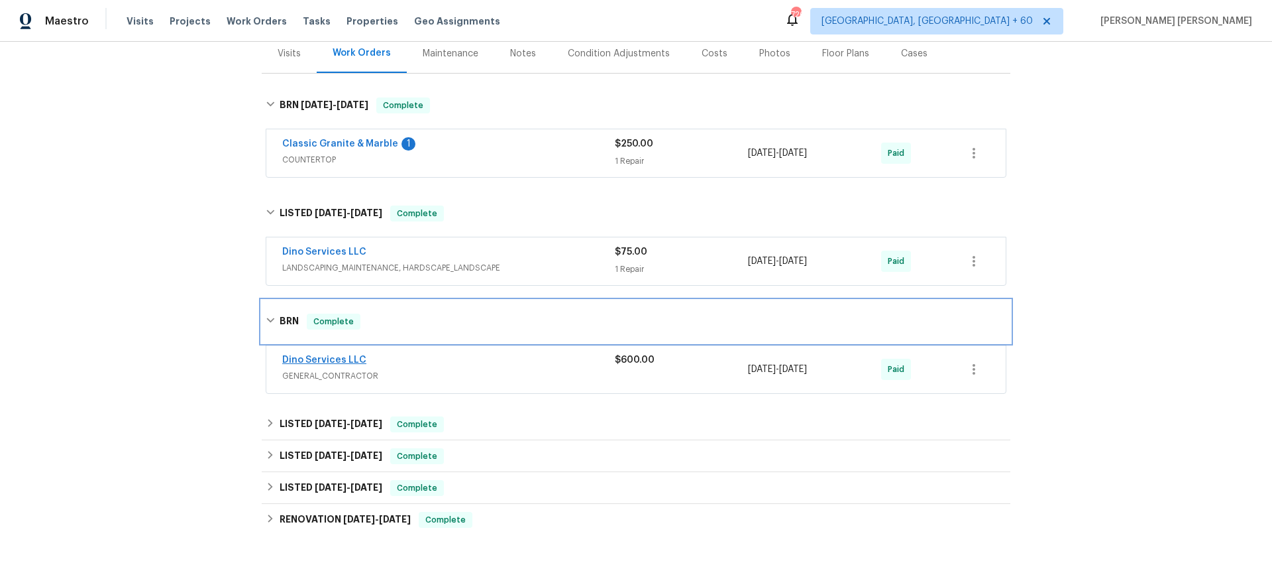
scroll to position [166, 0]
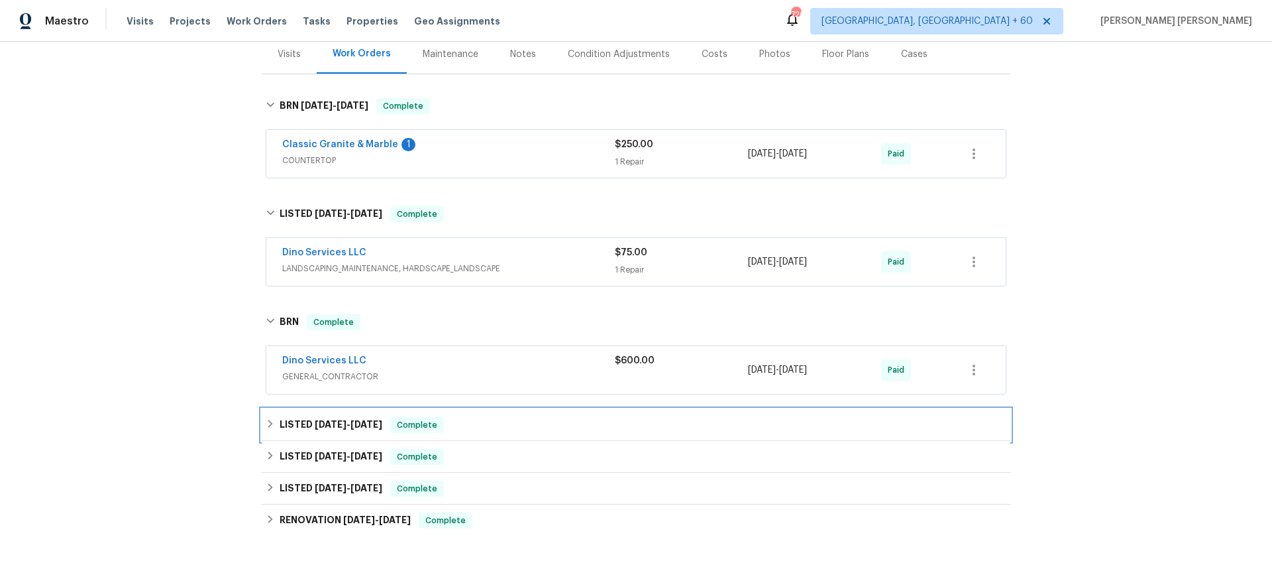
click at [320, 421] on span "3/6/25" at bounding box center [331, 423] width 32 height 9
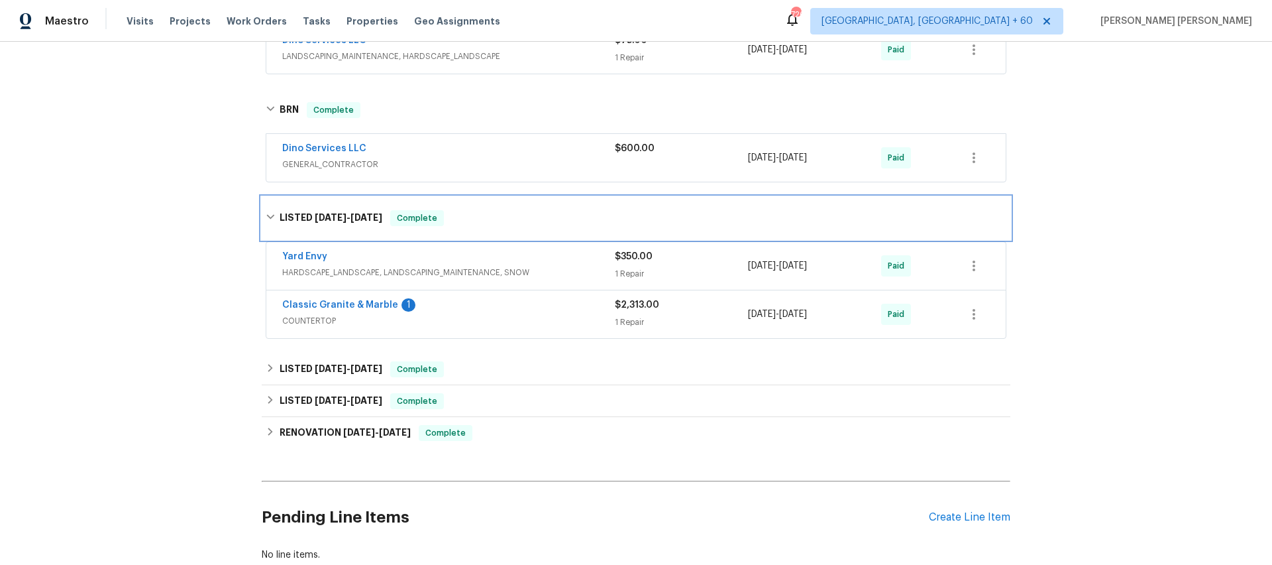
scroll to position [418, 0]
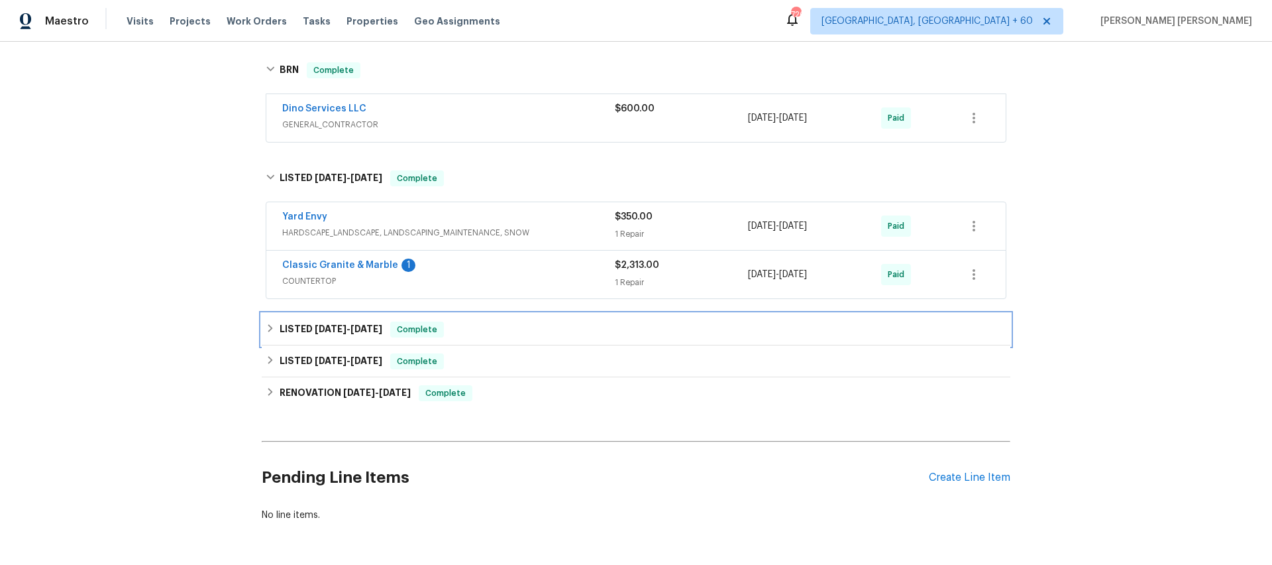
click at [335, 326] on span "11/25/24" at bounding box center [331, 328] width 32 height 9
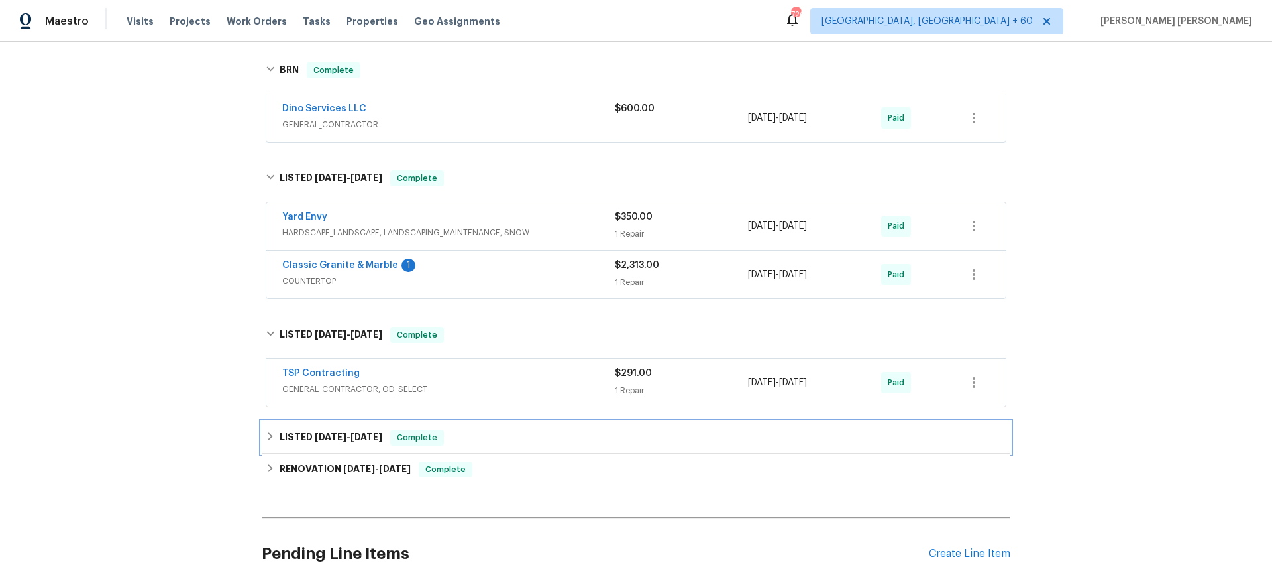
click at [351, 435] on span "6/26/24 - 6/28/24" at bounding box center [349, 436] width 68 height 9
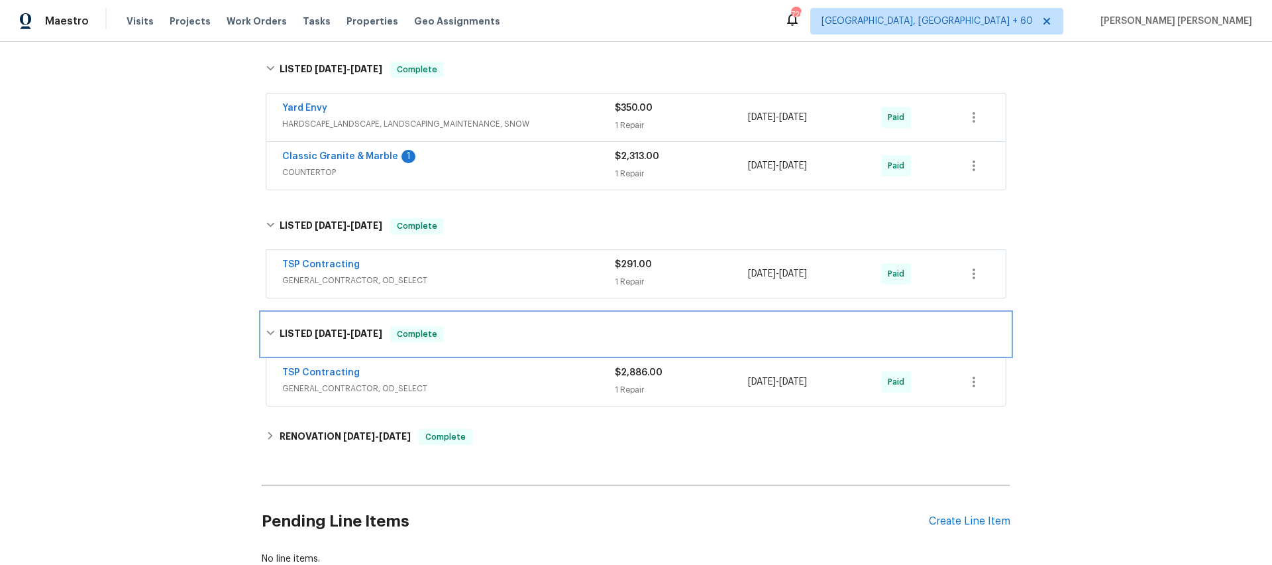
scroll to position [563, 0]
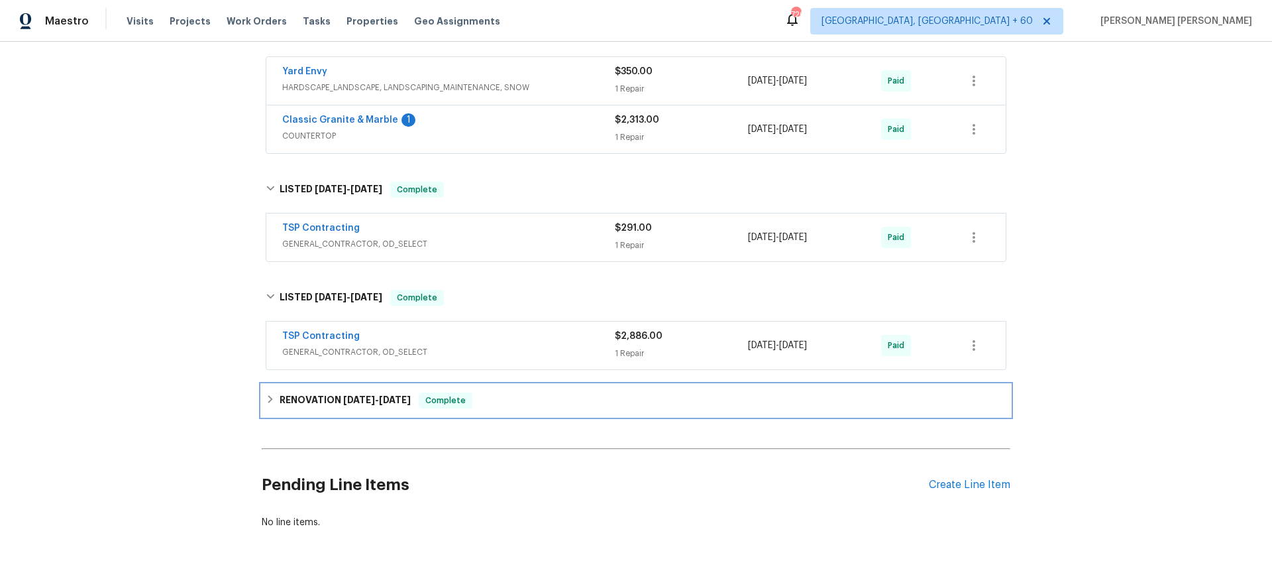
click at [350, 400] on span "4/25/24" at bounding box center [359, 399] width 32 height 9
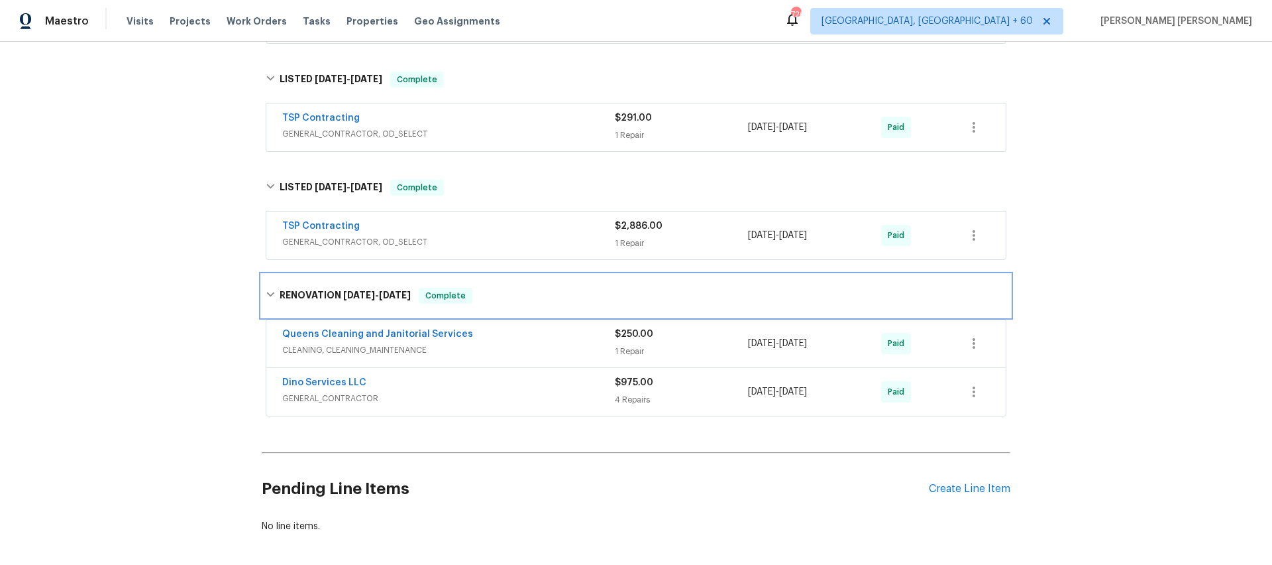
scroll to position [673, 0]
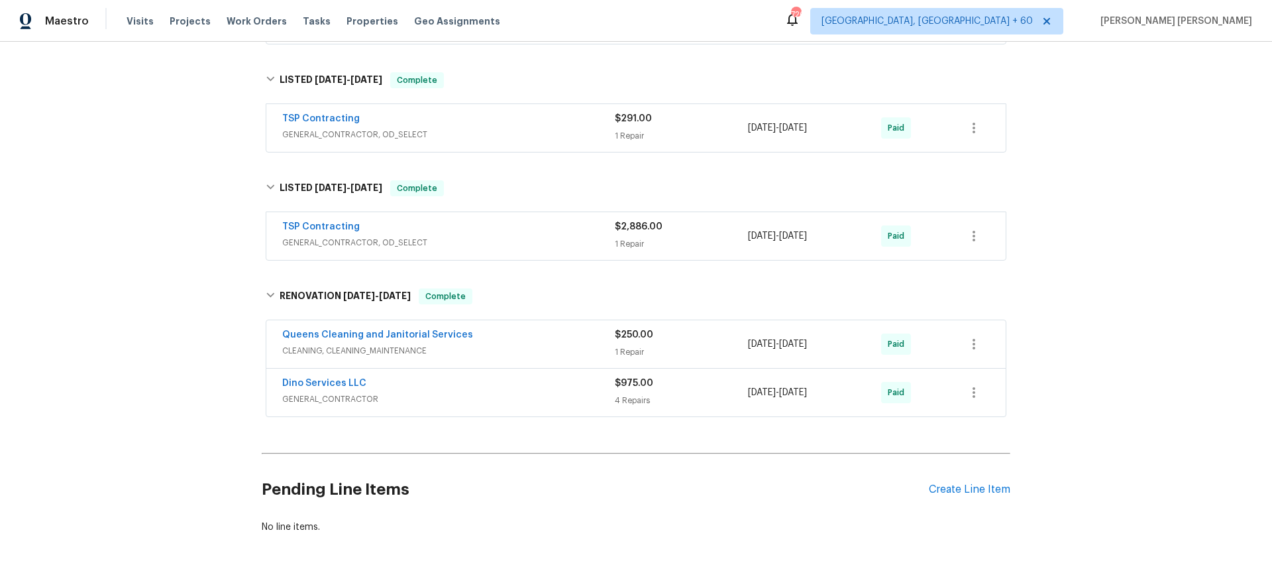
click at [741, 237] on div "1 Repair" at bounding box center [681, 243] width 133 height 13
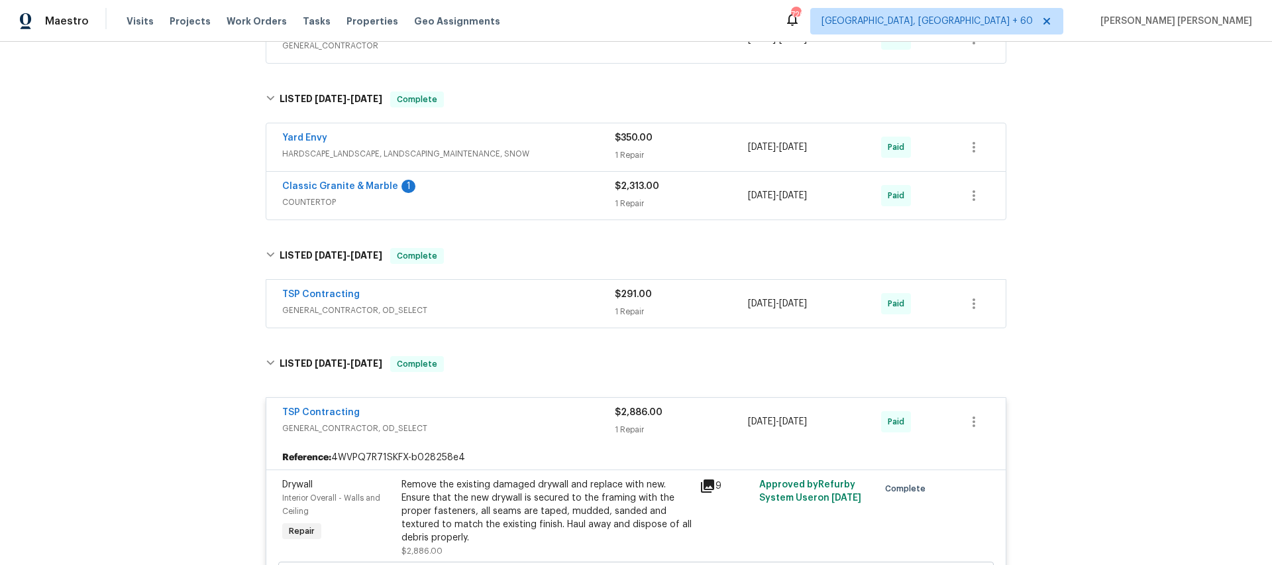
scroll to position [412, 0]
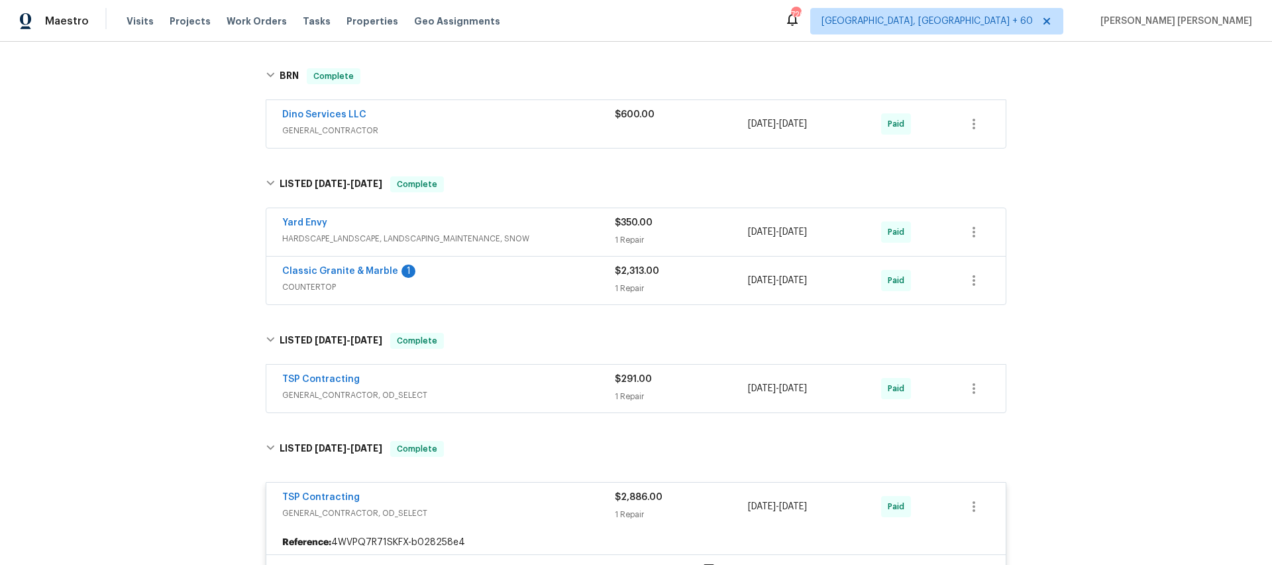
drag, startPoint x: 706, startPoint y: 379, endPoint x: 716, endPoint y: 378, distance: 9.3
click at [708, 379] on div "$291.00" at bounding box center [681, 378] width 133 height 13
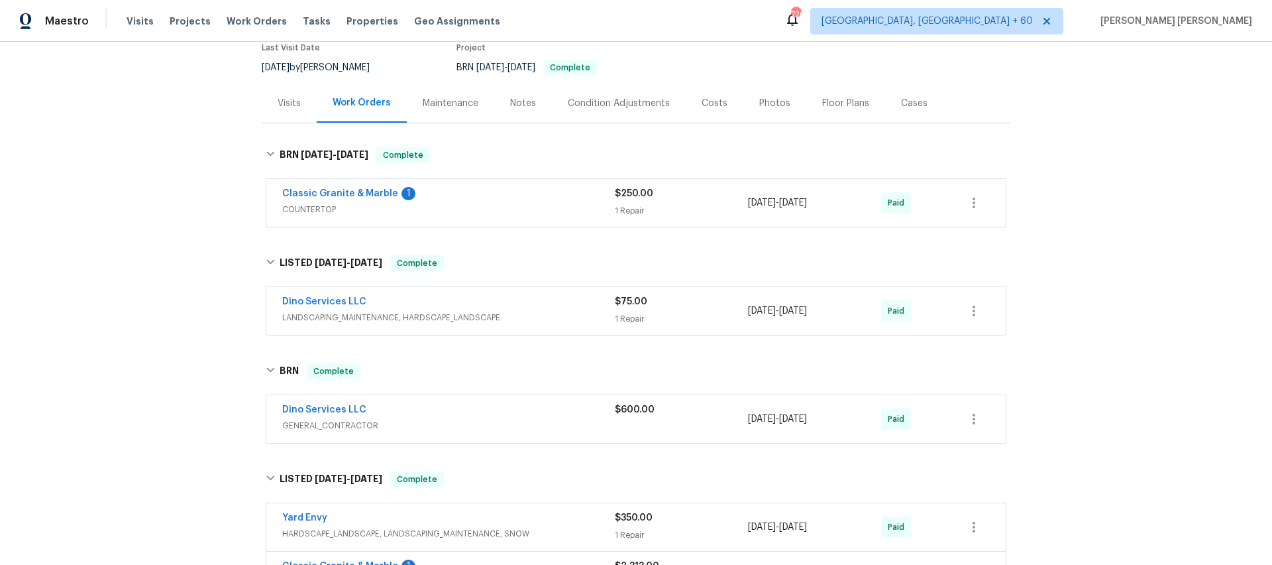
scroll to position [0, 0]
